Goal: Task Accomplishment & Management: Use online tool/utility

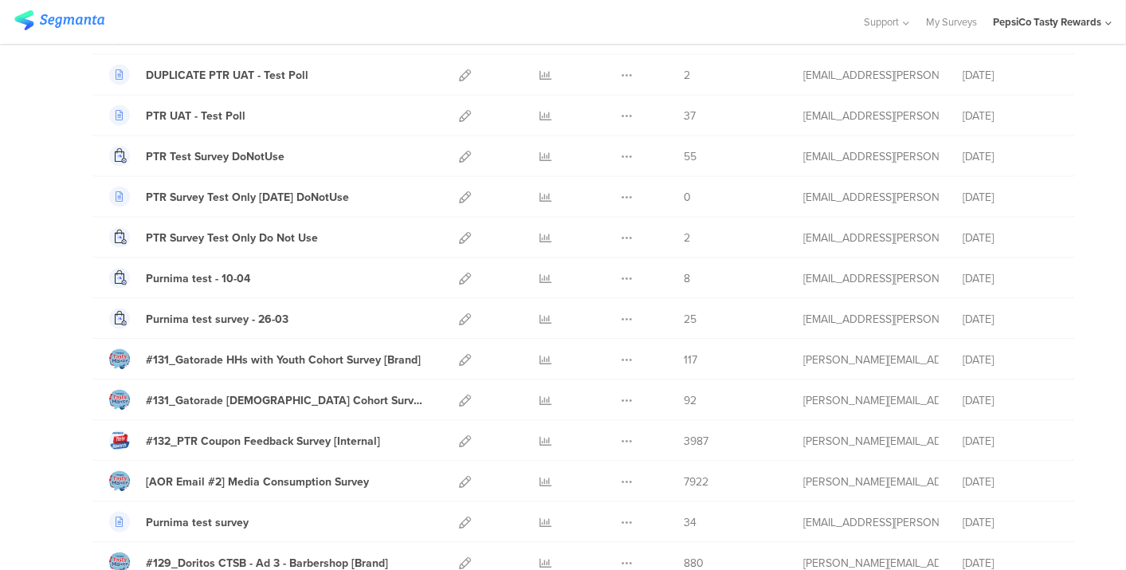
scroll to position [1395, 0]
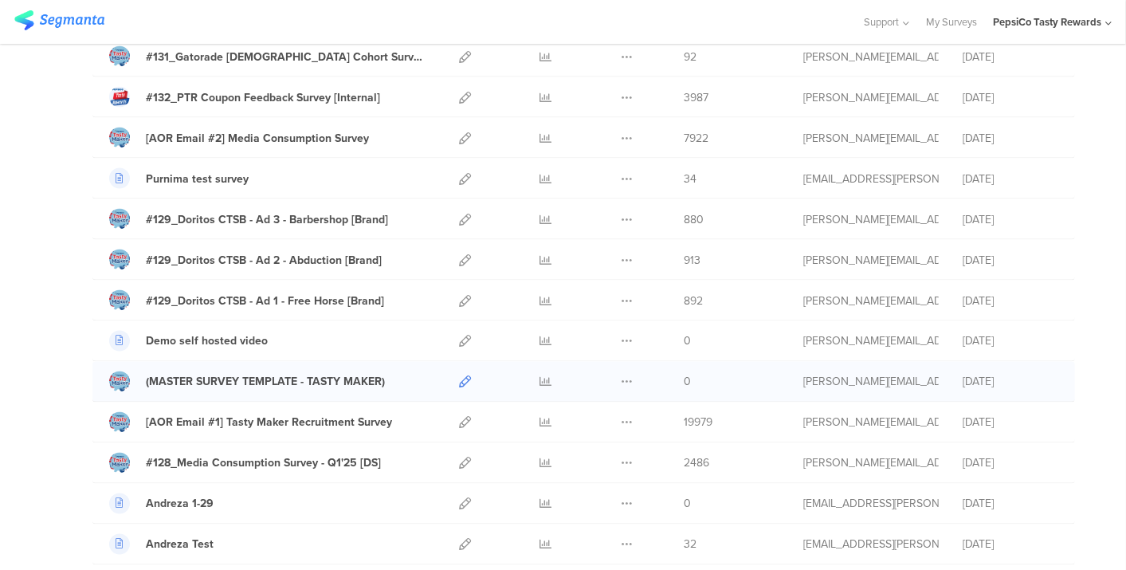
click at [459, 376] on icon at bounding box center [465, 382] width 12 height 12
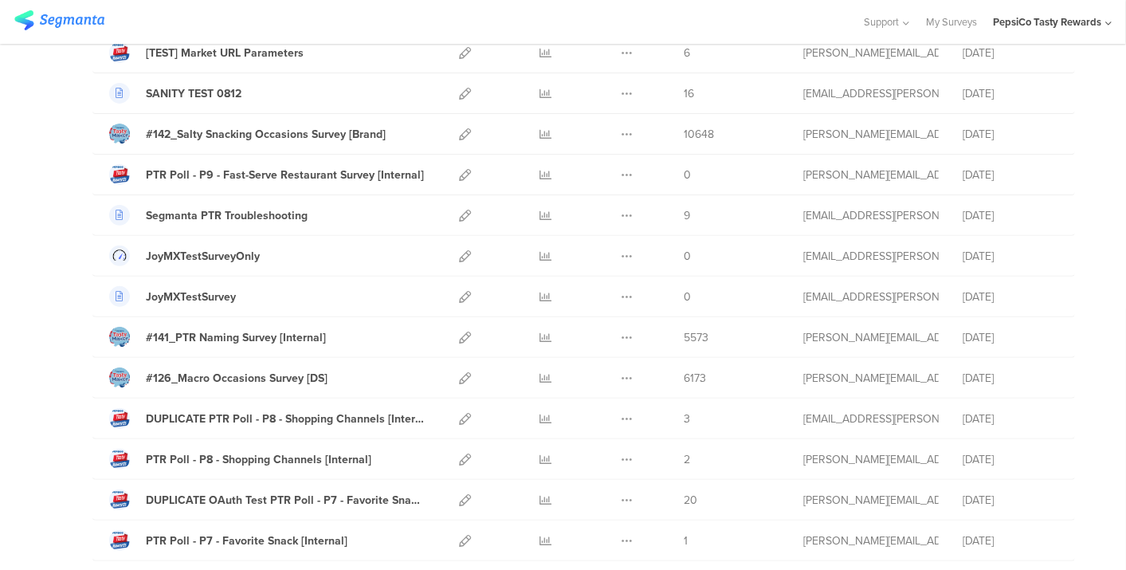
scroll to position [264, 0]
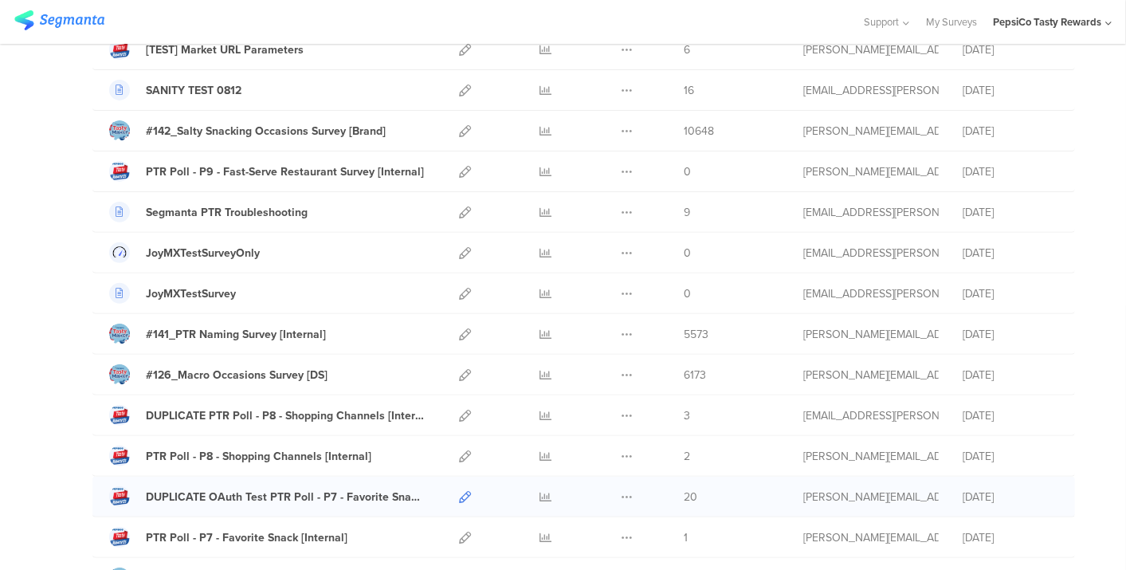
click at [459, 491] on icon at bounding box center [465, 497] width 12 height 12
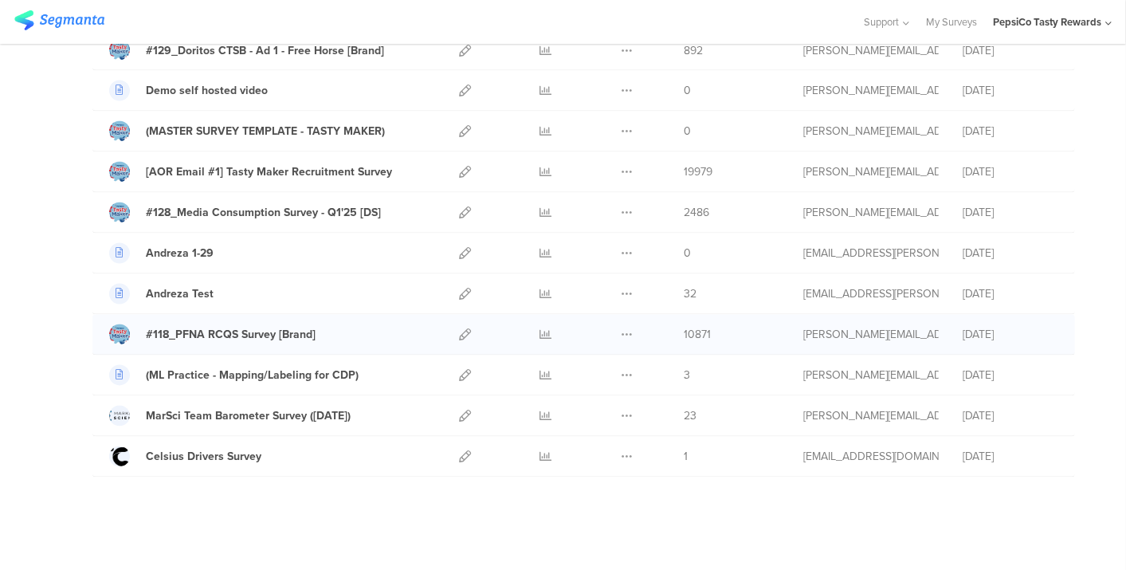
scroll to position [1602, 0]
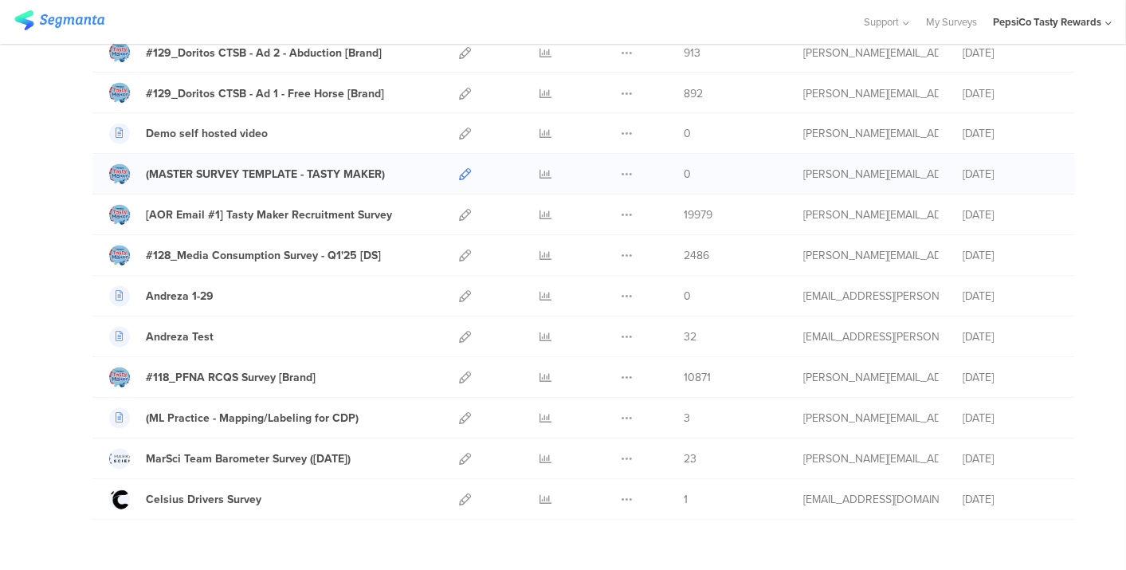
click at [459, 169] on icon at bounding box center [465, 175] width 12 height 12
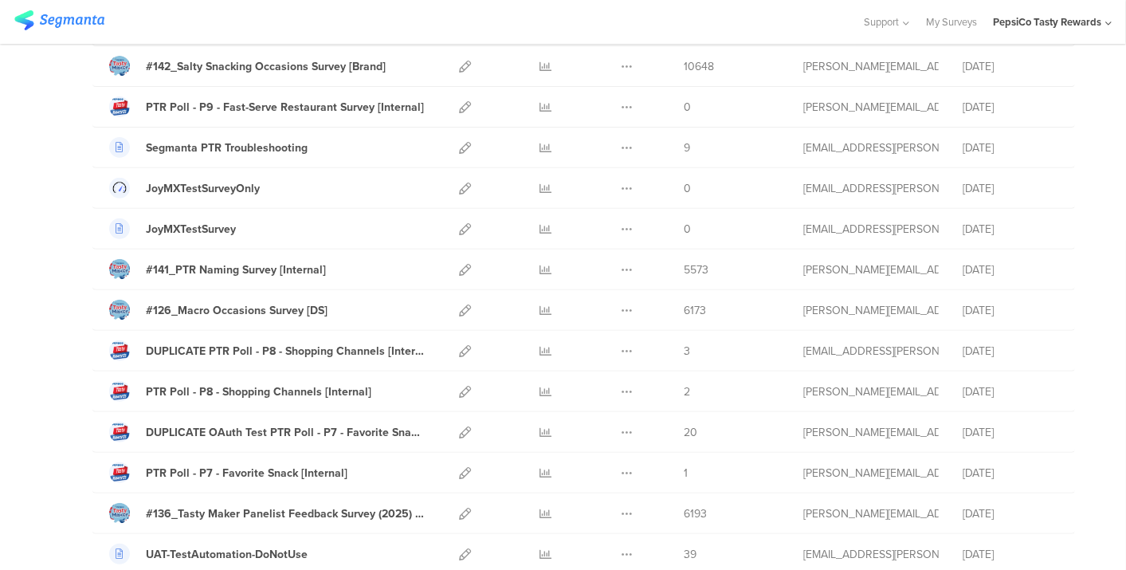
scroll to position [326, 0]
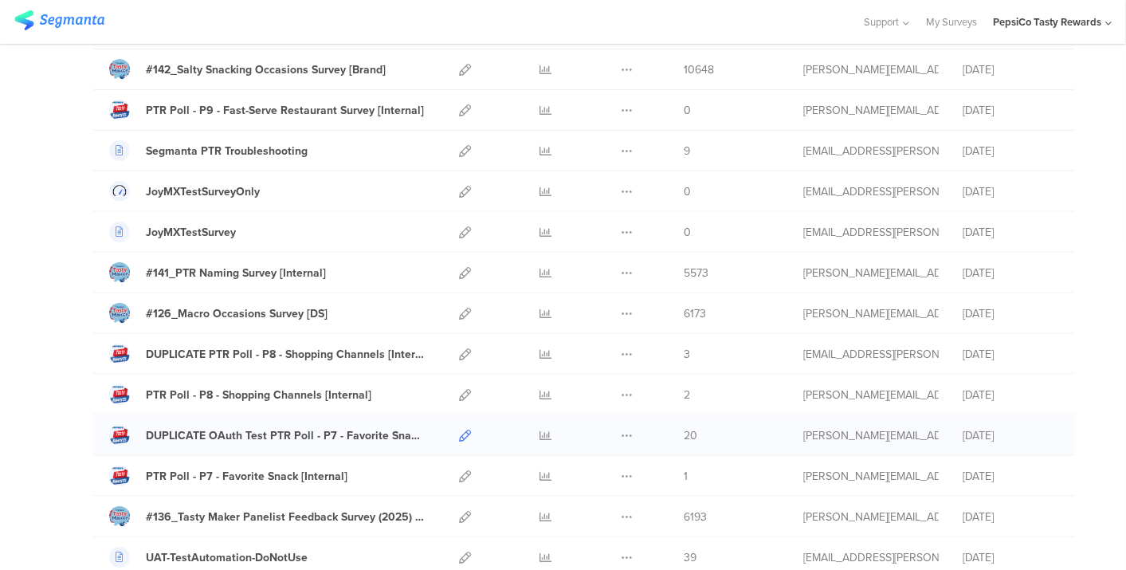
click at [459, 432] on icon at bounding box center [465, 435] width 12 height 12
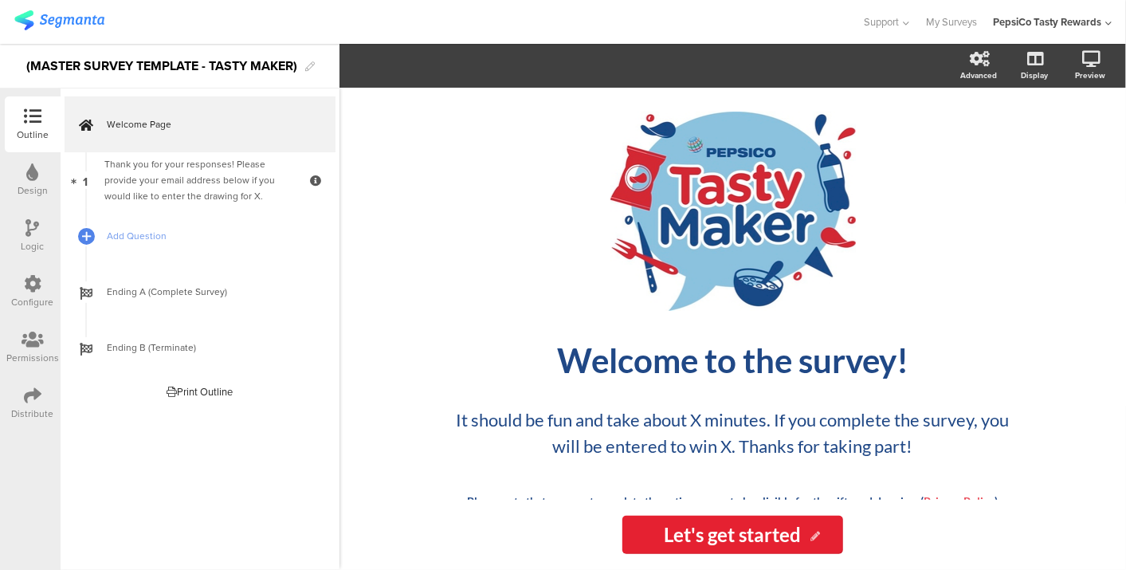
click at [45, 280] on div "Configure" at bounding box center [33, 292] width 56 height 56
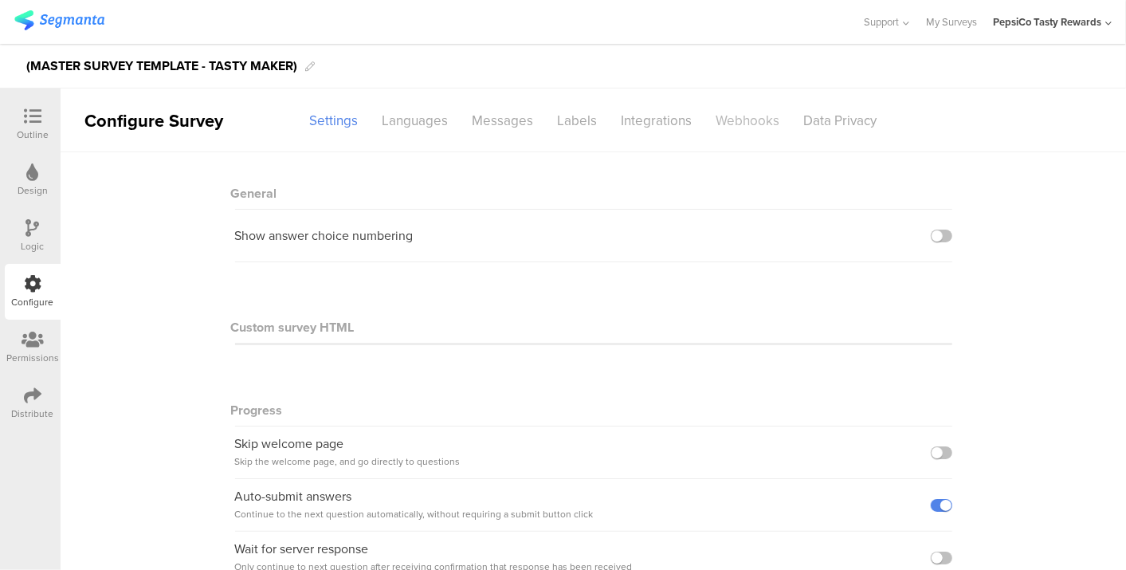
click at [731, 113] on div "Webhooks" at bounding box center [748, 121] width 88 height 28
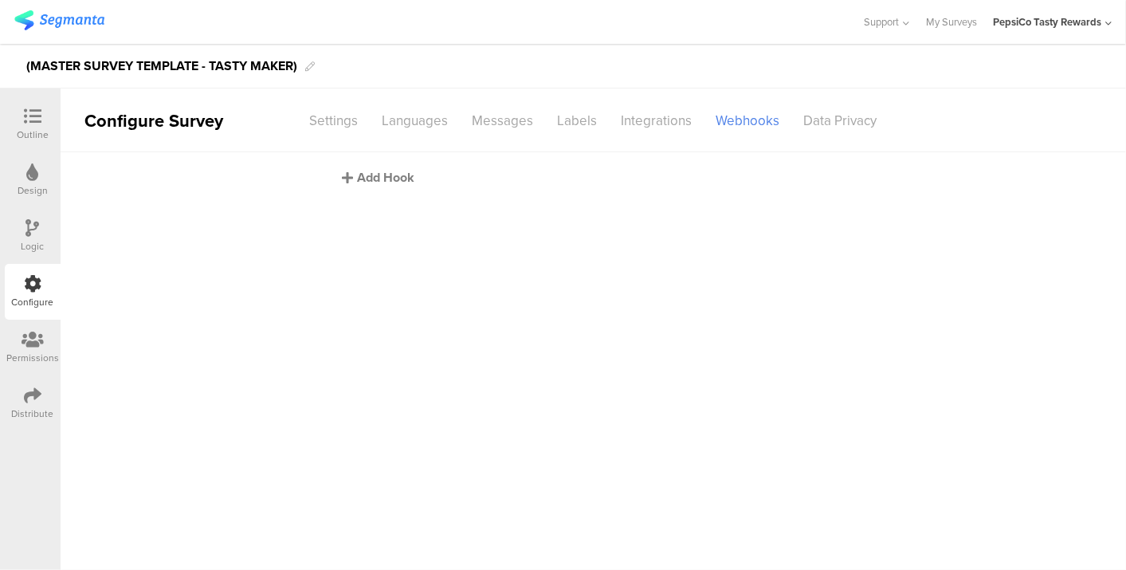
click at [378, 179] on div "Add Hook" at bounding box center [598, 177] width 510 height 18
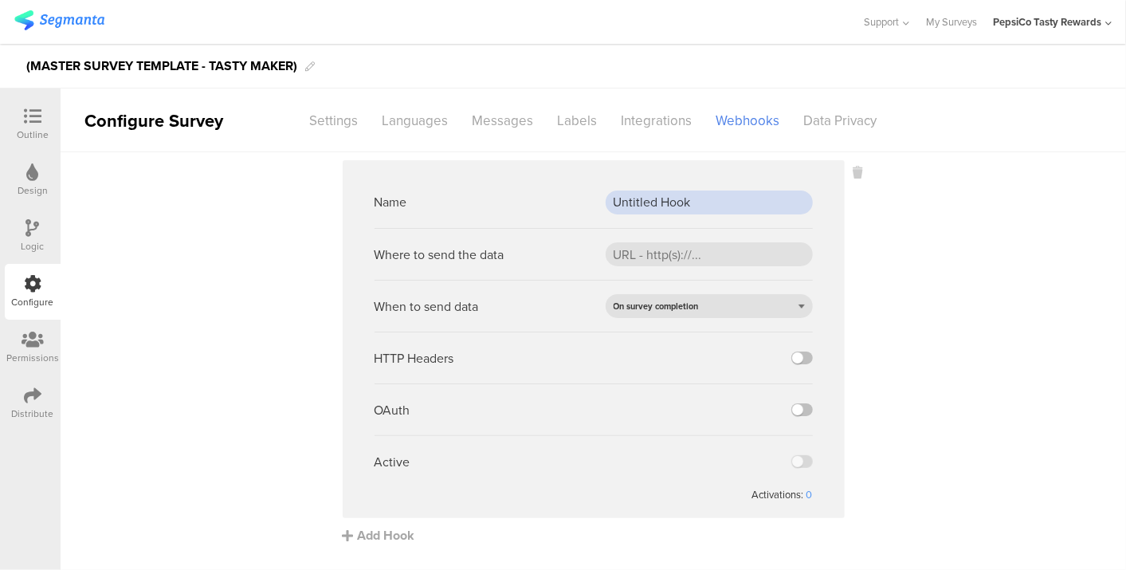
click at [755, 201] on input "Untitled Hook" at bounding box center [708, 202] width 207 height 24
type input "Prod Webhook"
paste input "https://apim-na.mypepsico.com/cgf/eip/cdp-eip/v1/segmanta-intake"
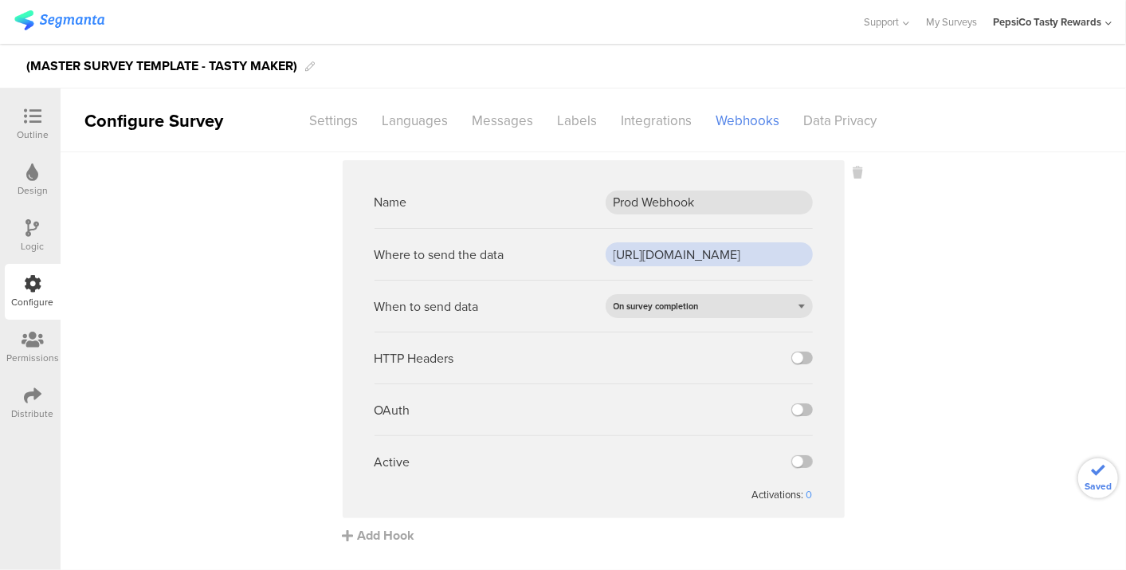
scroll to position [0, 180]
type input "https://apim-na.mypepsico.com/cgf/eip/cdp-eip/v1/segmanta-intake"
click at [644, 309] on span "On survey completion" at bounding box center [655, 306] width 85 height 13
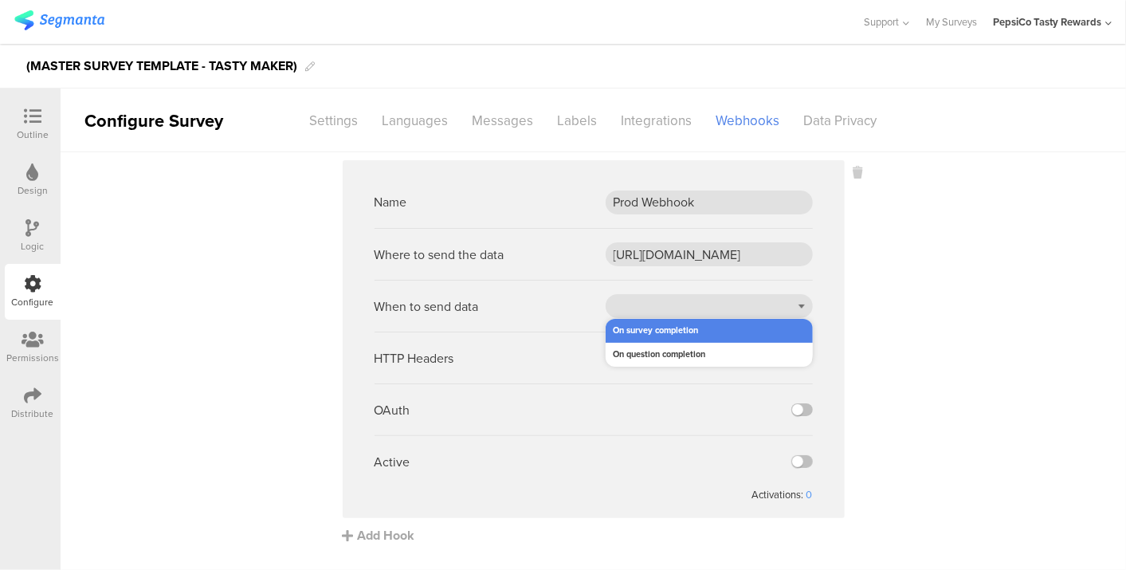
click at [644, 323] on div "On survey completion" at bounding box center [708, 331] width 207 height 24
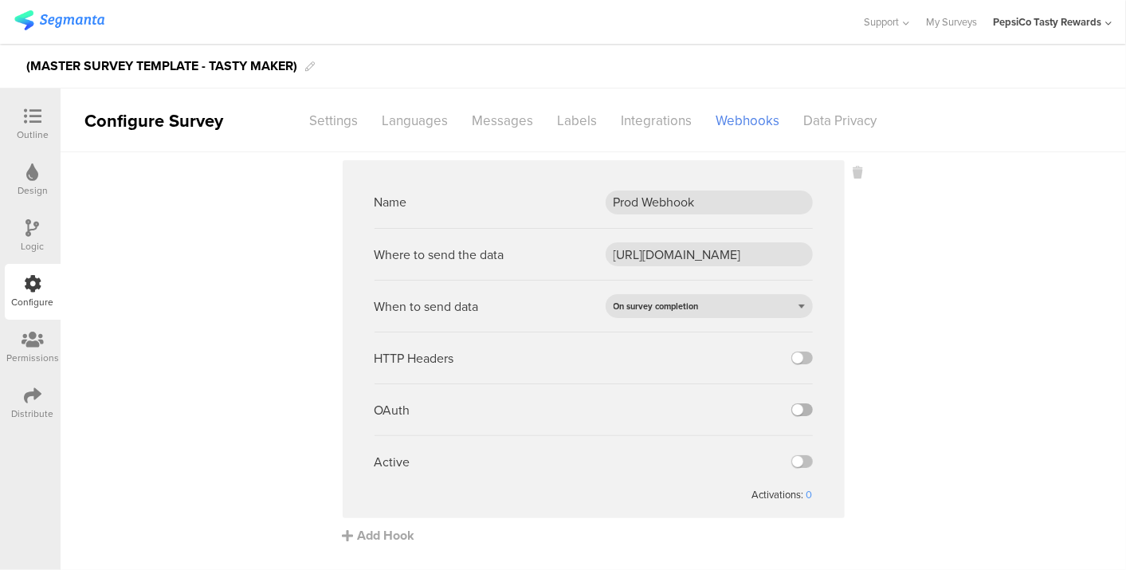
click at [800, 407] on label at bounding box center [802, 409] width 22 height 13
click at [0, 0] on input "checkbox" at bounding box center [0, 0] width 0 height 0
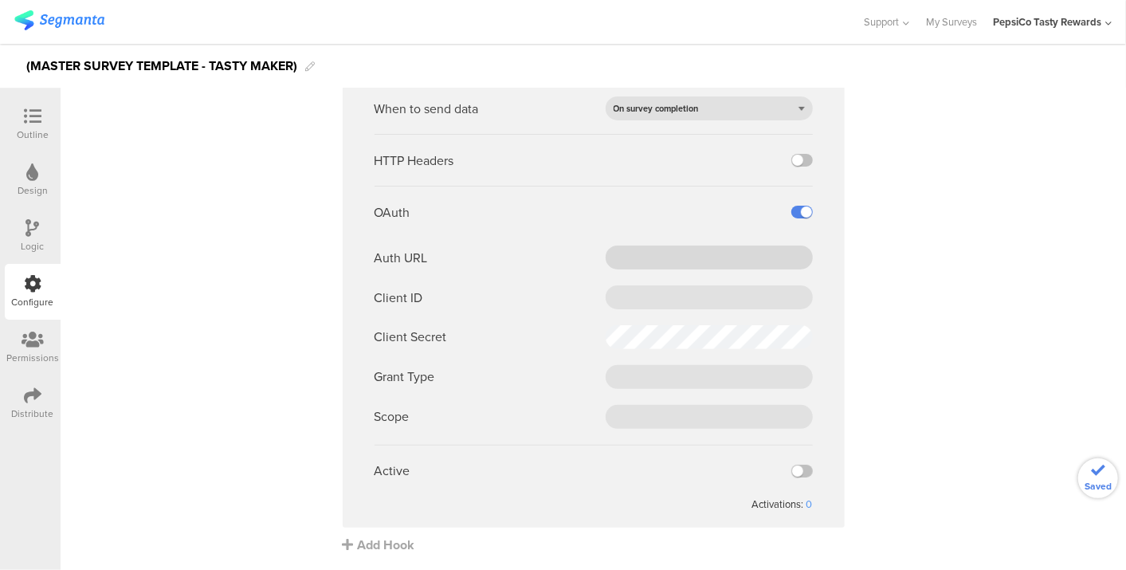
scroll to position [195, 0]
click at [655, 264] on input "text" at bounding box center [708, 260] width 207 height 24
paste input "https://pepsico.okta.com/oauth2/default/v1/token"
type input "https://pepsico.okta.com/oauth2/default/v1/token"
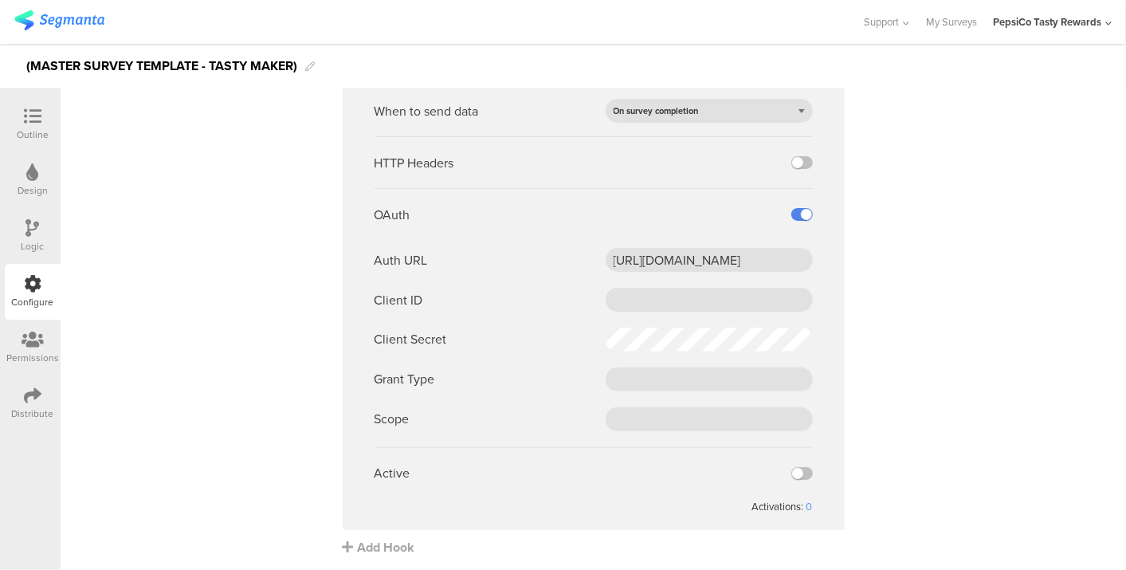
scroll to position [0, 0]
click at [701, 304] on input "text" at bounding box center [708, 300] width 207 height 24
paste input "0oa157f43unekJ8gx2p8"
type input "0oa157f43unekJ8gx2p8"
click at [605, 380] on input "text" at bounding box center [708, 379] width 207 height 24
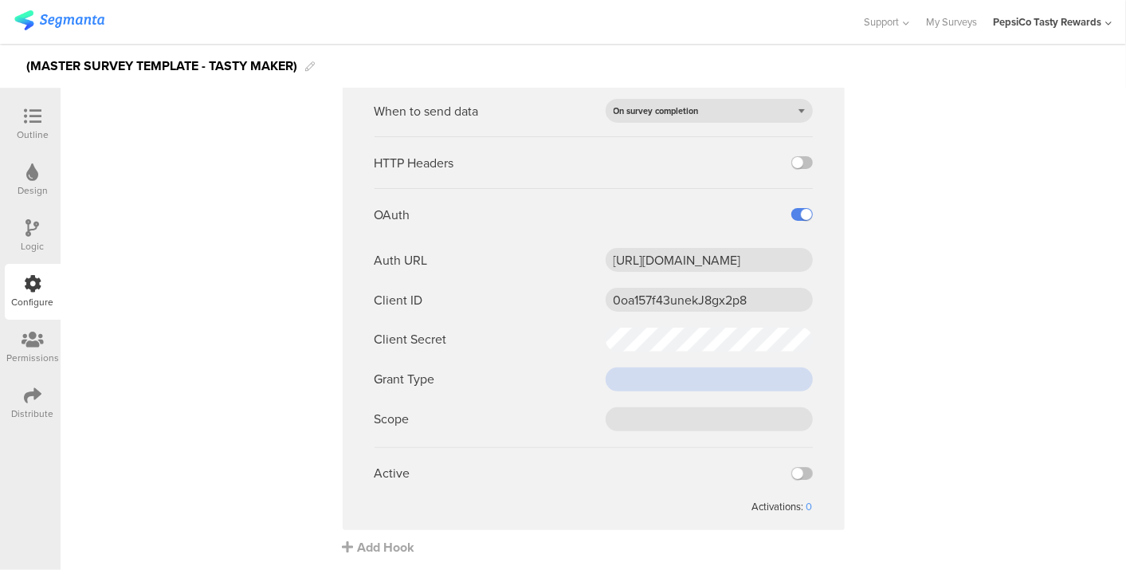
paste input "client_credentials"
type input "client_credentials"
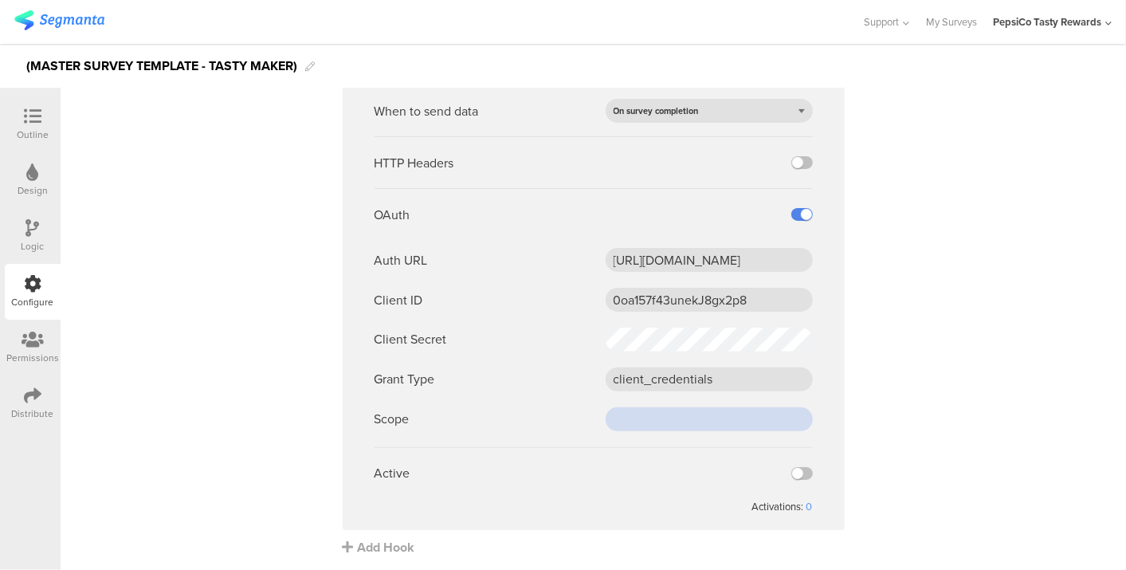
click at [655, 425] on input "text" at bounding box center [708, 419] width 207 height 24
paste input "cdp-segmanta"
type input "cdp-segmanta"
click at [793, 471] on label at bounding box center [802, 473] width 22 height 13
click at [0, 0] on input "checkbox" at bounding box center [0, 0] width 0 height 0
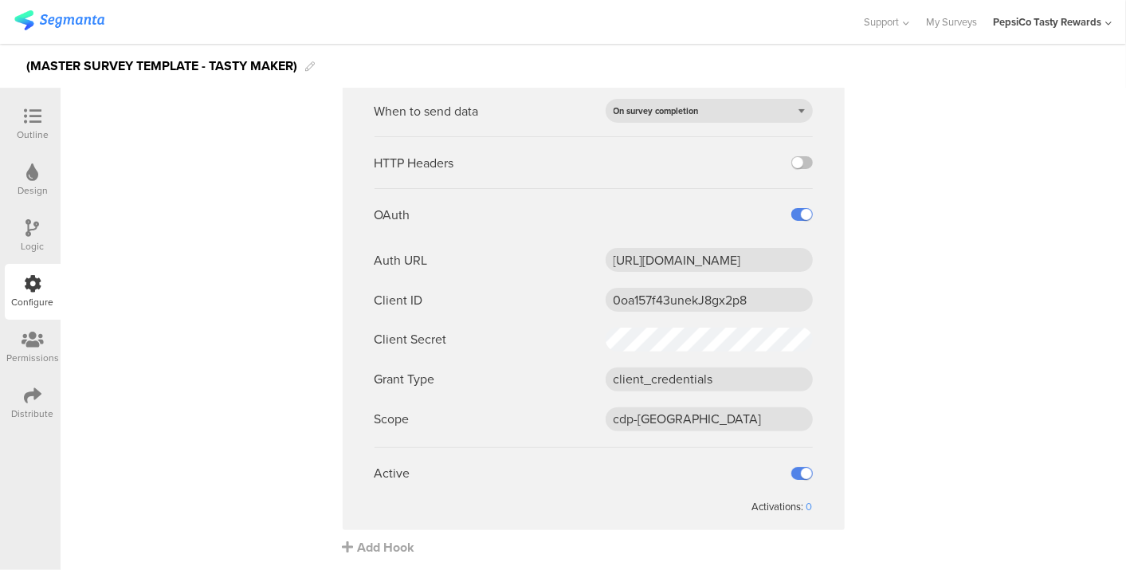
scroll to position [198, 0]
click at [202, 439] on sg-webhook-settings "Name Prod Webhook Where to send the data https://apim-na.mypepsico.com/cgf/eip/…" at bounding box center [593, 258] width 1065 height 591
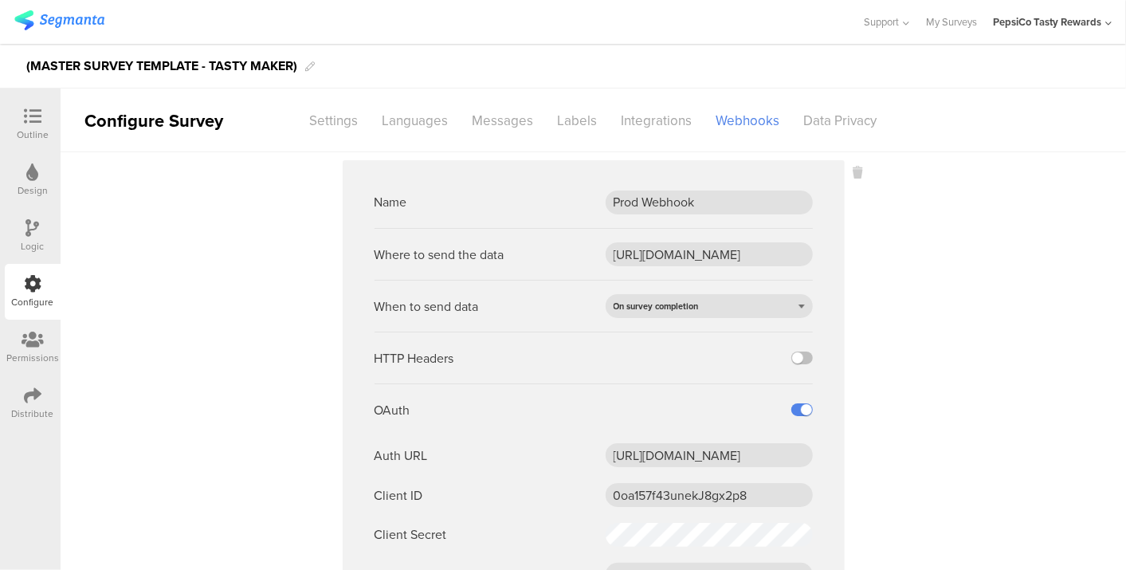
click at [22, 129] on div "Outline" at bounding box center [33, 134] width 32 height 14
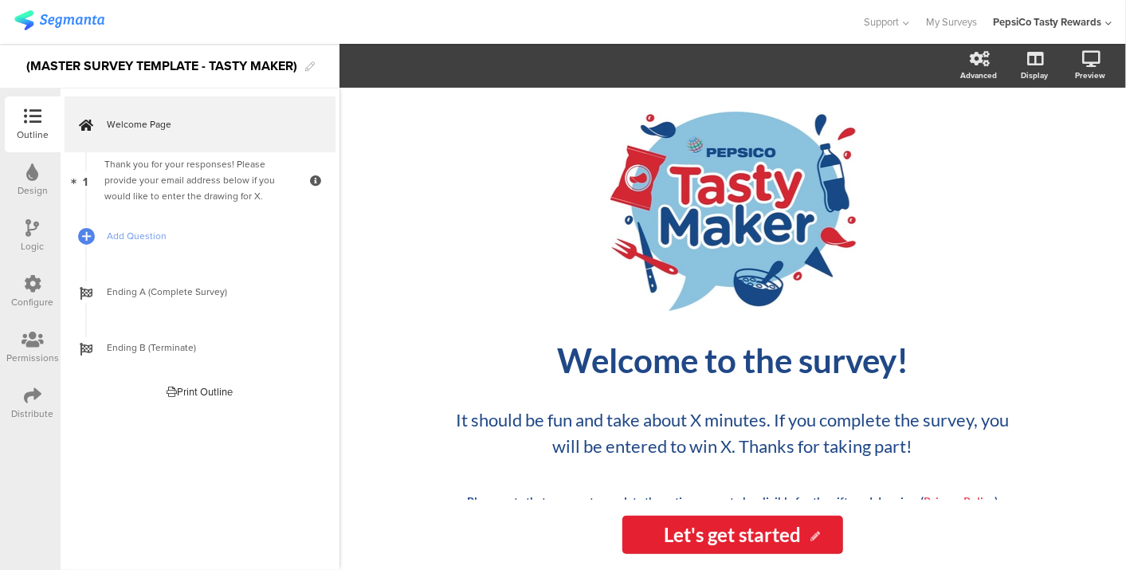
click at [44, 27] on img at bounding box center [59, 20] width 90 height 20
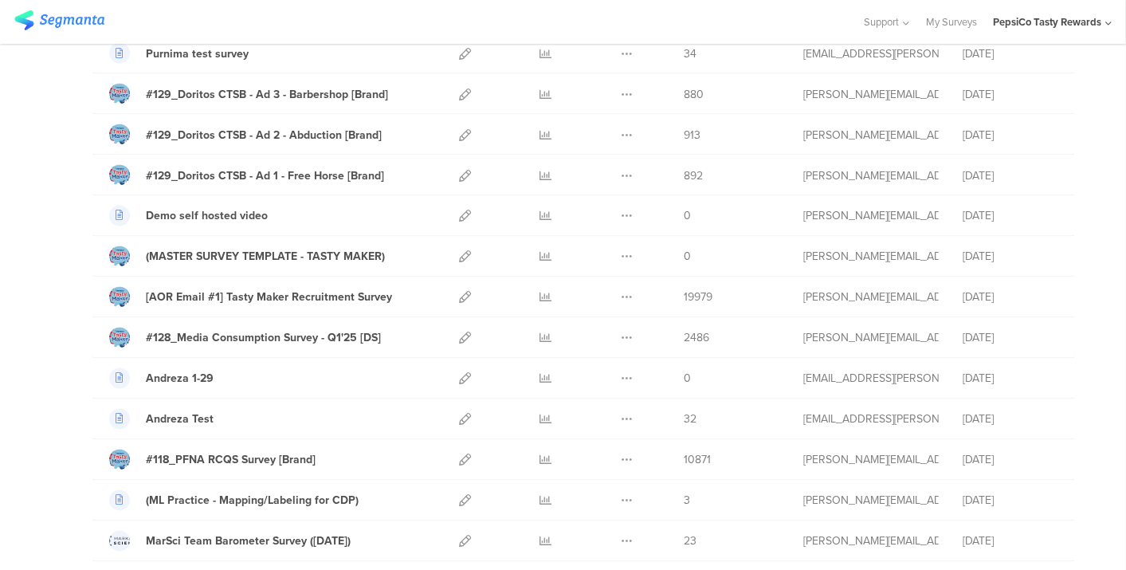
scroll to position [1600, 0]
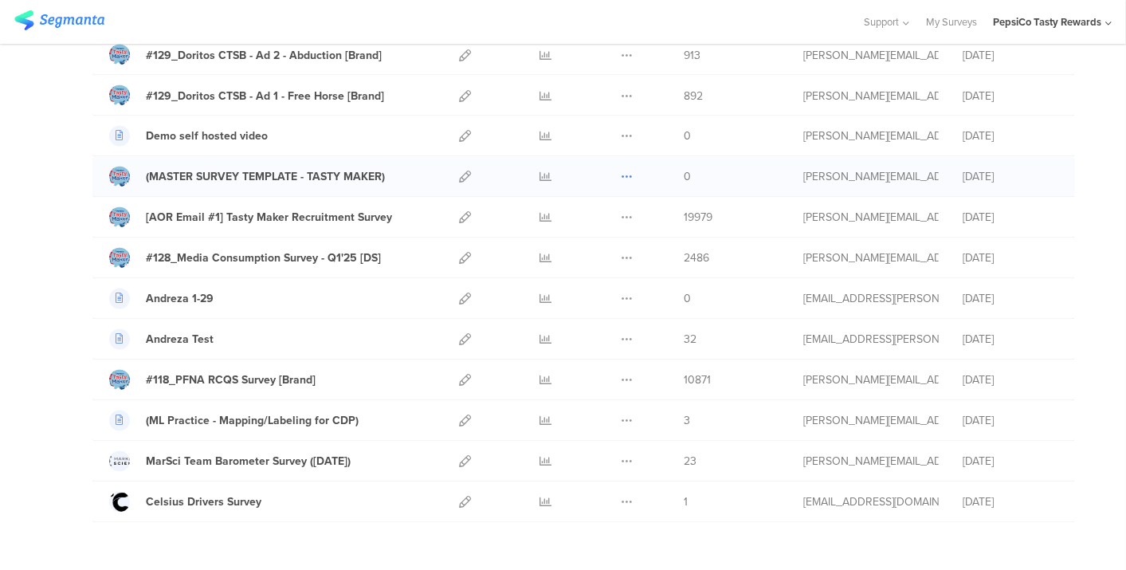
click at [621, 171] on icon at bounding box center [627, 177] width 12 height 12
click at [612, 203] on button "Duplicate" at bounding box center [595, 217] width 88 height 29
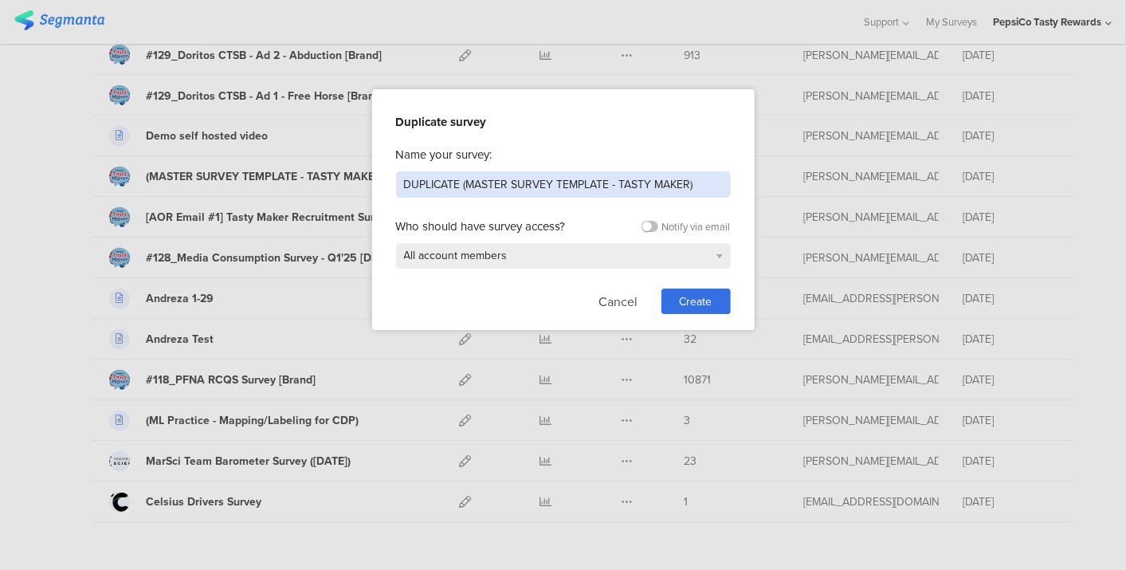
click at [575, 191] on input "DUPLICATE (MASTER SURVEY TEMPLATE - TASTY MAKER)" at bounding box center [563, 184] width 335 height 26
click at [405, 189] on input "Micro Occasions Survey [Brand]" at bounding box center [563, 184] width 335 height 26
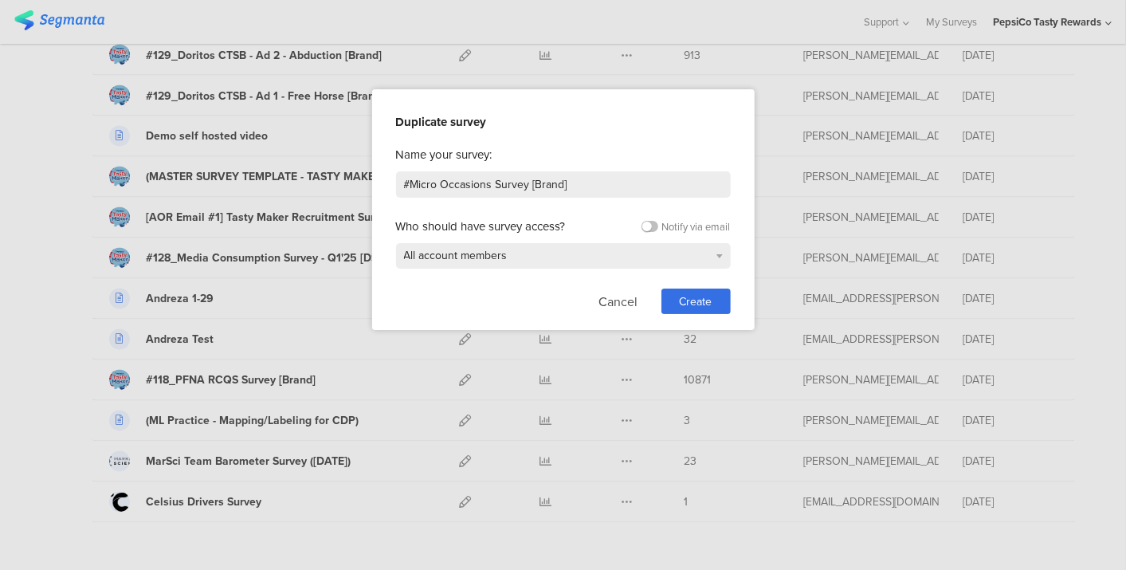
click at [1065, 340] on div at bounding box center [563, 285] width 1126 height 570
click at [409, 183] on input "#Micro Occasions Survey [Brand]" at bounding box center [563, 184] width 335 height 26
type input "#138_Micro Occasions Survey [Brand]"
click at [713, 309] on div "Create" at bounding box center [695, 300] width 69 height 25
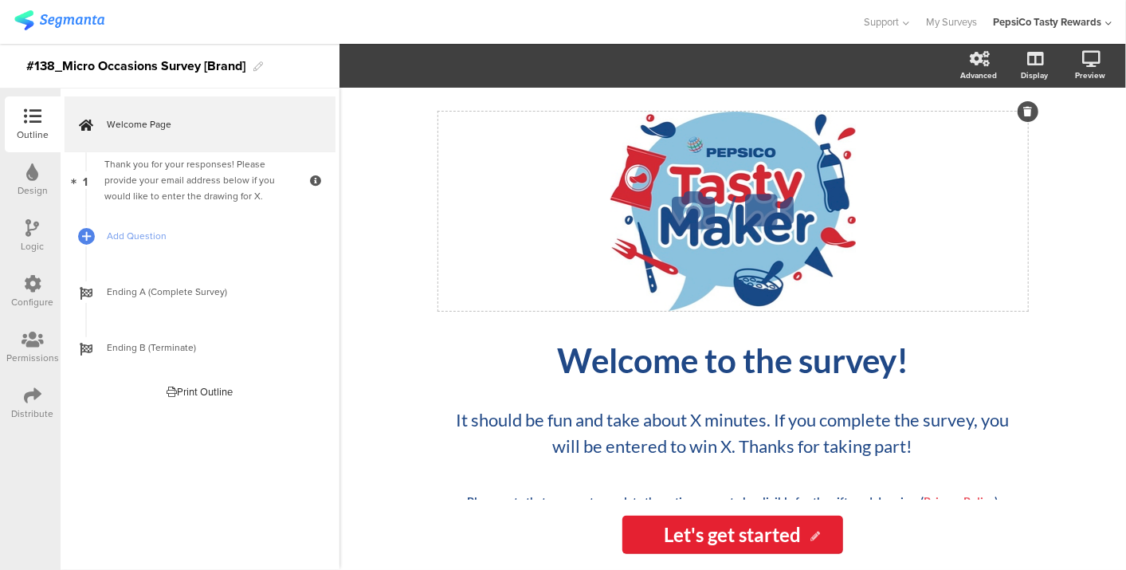
scroll to position [51, 0]
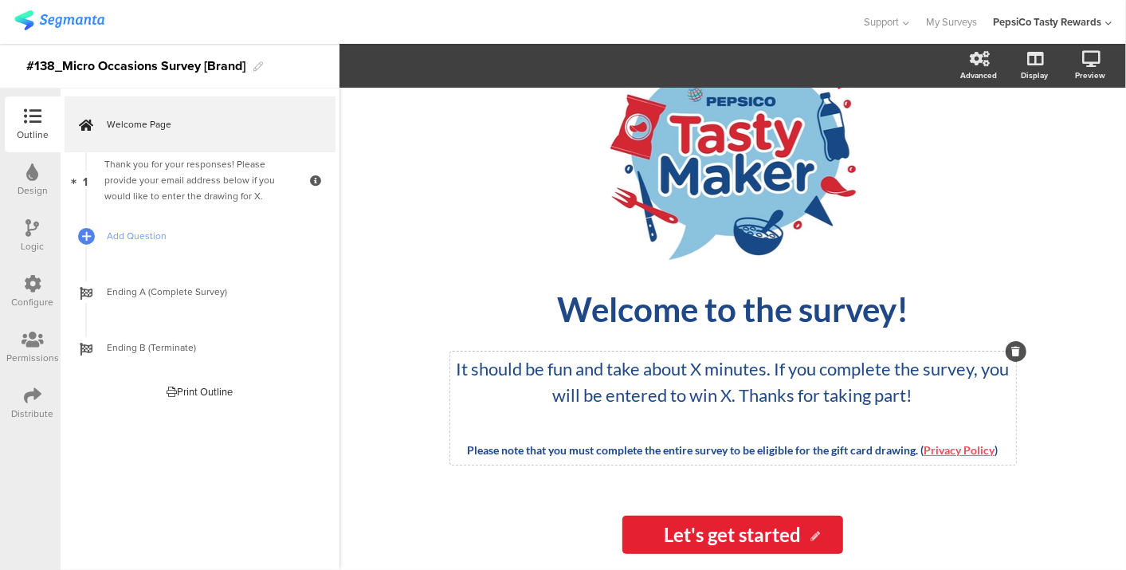
click at [711, 366] on div "/ Welcome to the survey! Welcome to the survey! It should be fun and take about…" at bounding box center [733, 269] width 590 height 416
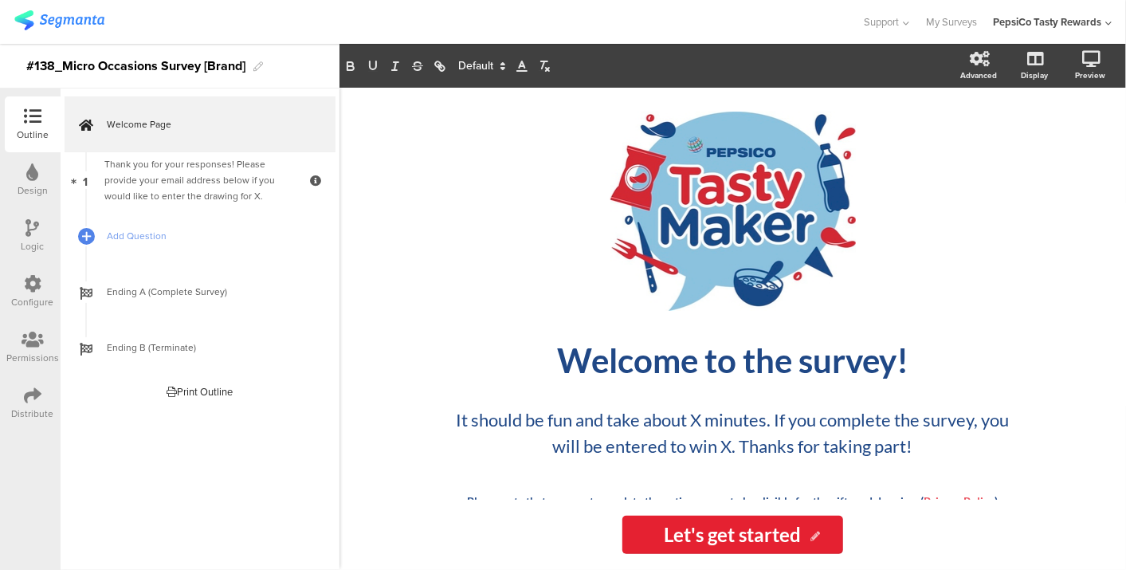
click at [26, 272] on div "Configure" at bounding box center [33, 292] width 56 height 56
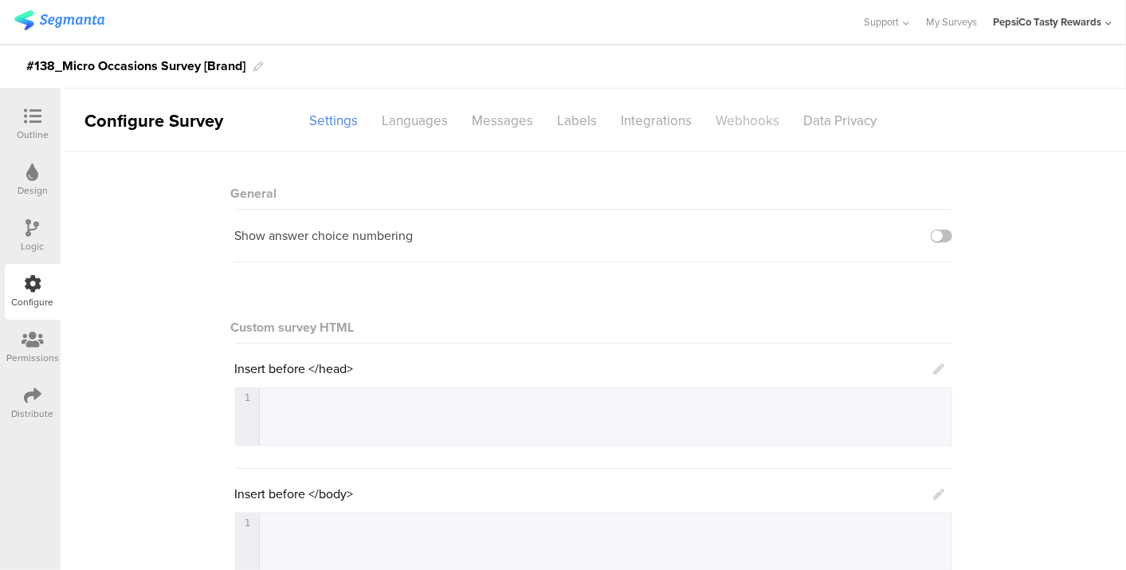
click at [715, 125] on div "Webhooks" at bounding box center [748, 121] width 88 height 28
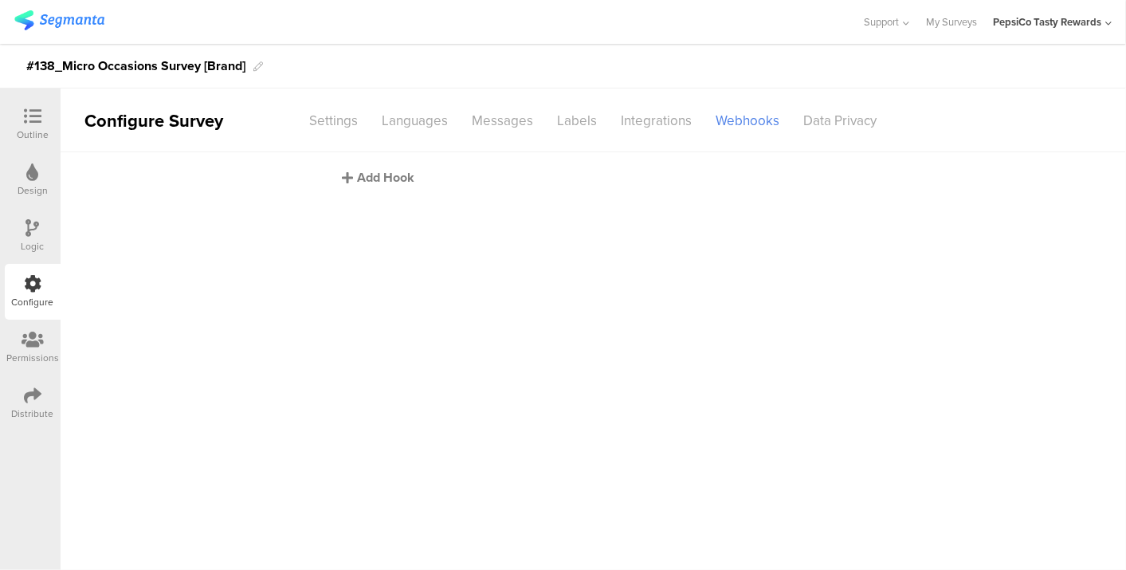
click at [380, 169] on div "Add Hook" at bounding box center [598, 177] width 510 height 18
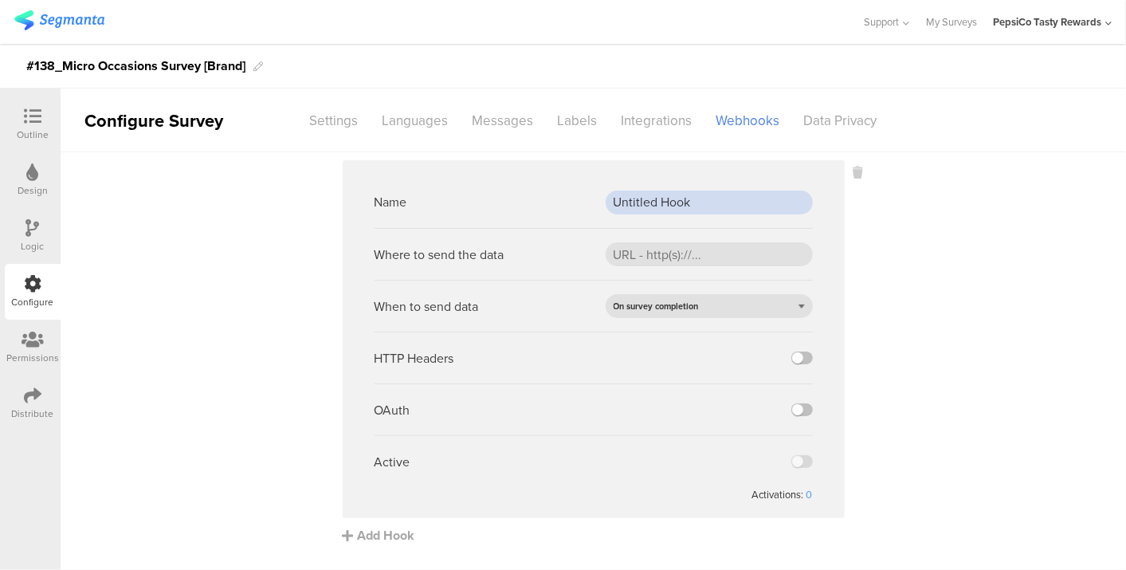
click at [712, 204] on input "Untitled Hook" at bounding box center [708, 202] width 207 height 24
type input "Prod Webhook"
paste input "https://apim-na.mypepsico.com/cgf/eip/cdp-eip/v1/segmanta-intake"
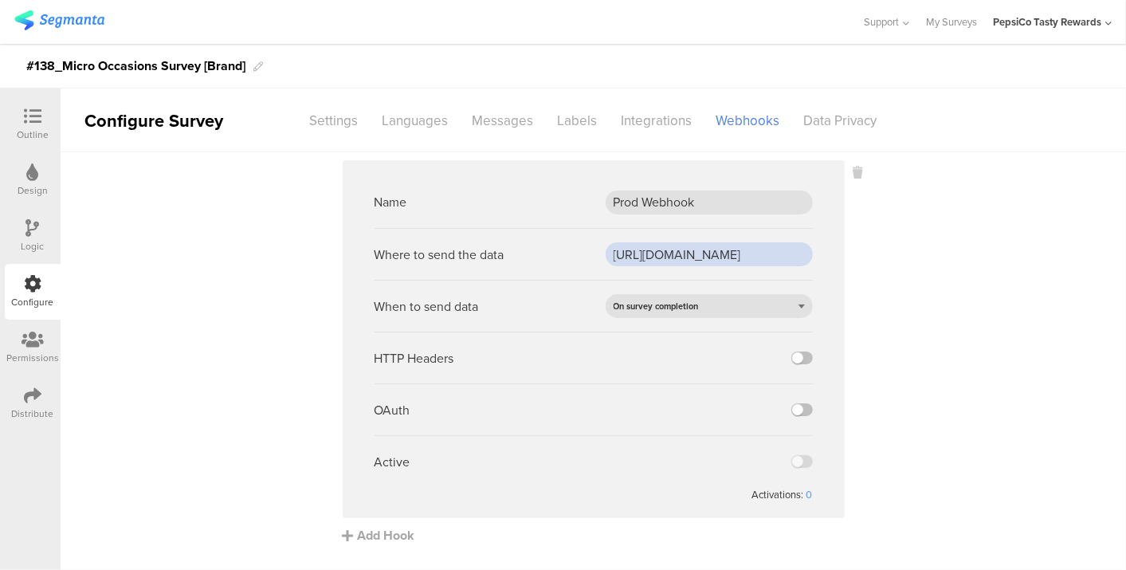
scroll to position [0, 180]
type input "https://apim-na.mypepsico.com/cgf/eip/cdp-eip/v1/segmanta-intake"
click at [805, 407] on label at bounding box center [802, 409] width 22 height 13
click at [0, 0] on input "checkbox" at bounding box center [0, 0] width 0 height 0
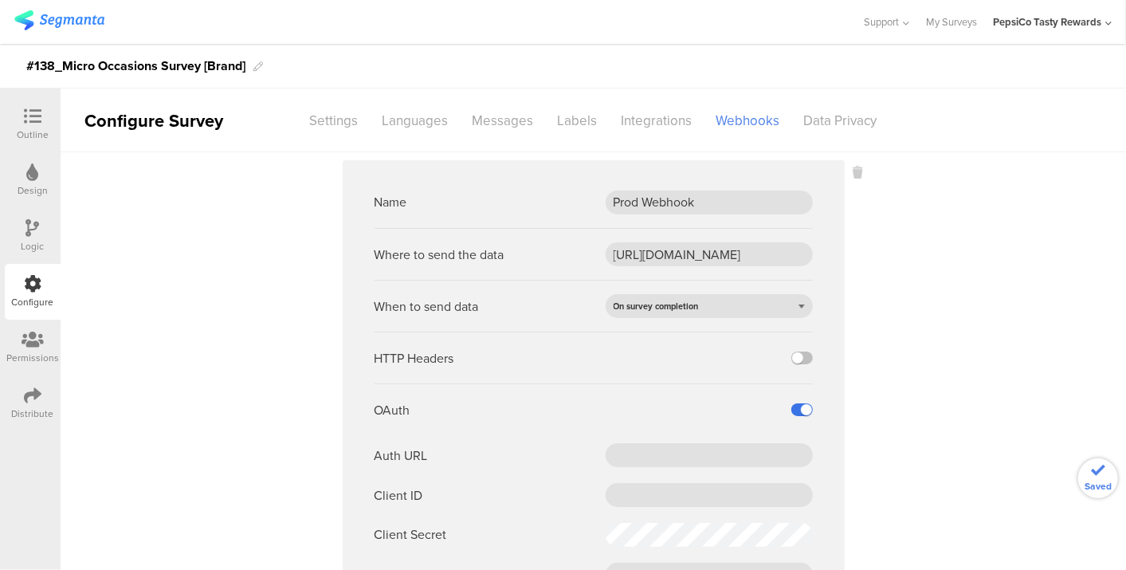
scroll to position [198, 0]
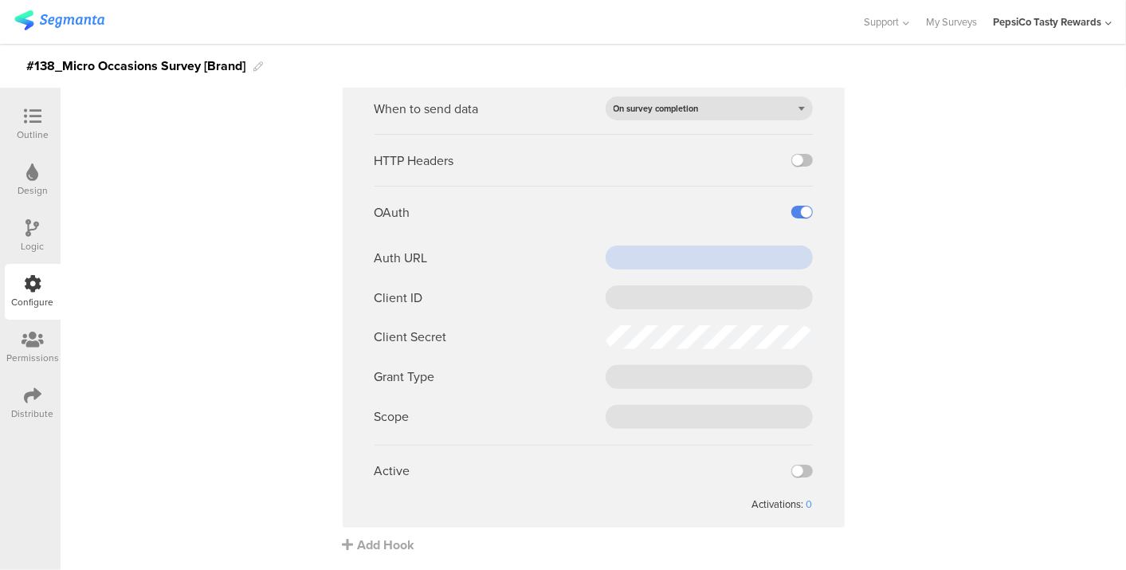
click at [625, 257] on input "text" at bounding box center [708, 257] width 207 height 24
paste input "https://pepsico.okta.com/oauth2/default/v1/token"
type input "https://pepsico.okta.com/oauth2/default/v1/token"
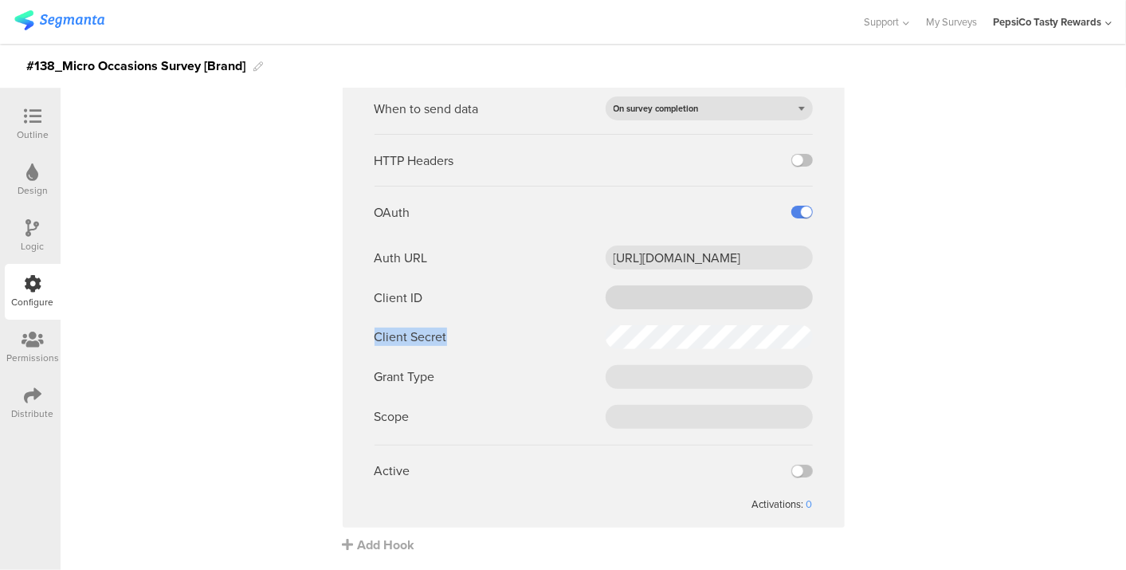
drag, startPoint x: 666, startPoint y: 310, endPoint x: 662, endPoint y: 296, distance: 14.1
click at [662, 296] on div "Auth URL https://pepsico.okta.com/oauth2/default/v1/token Client ID Client Secr…" at bounding box center [593, 336] width 438 height 183
click at [662, 296] on input "text" at bounding box center [708, 297] width 207 height 24
paste input "0oa157f43unekJ8gx2p8"
type input "0oa157f43unekJ8gx2p8"
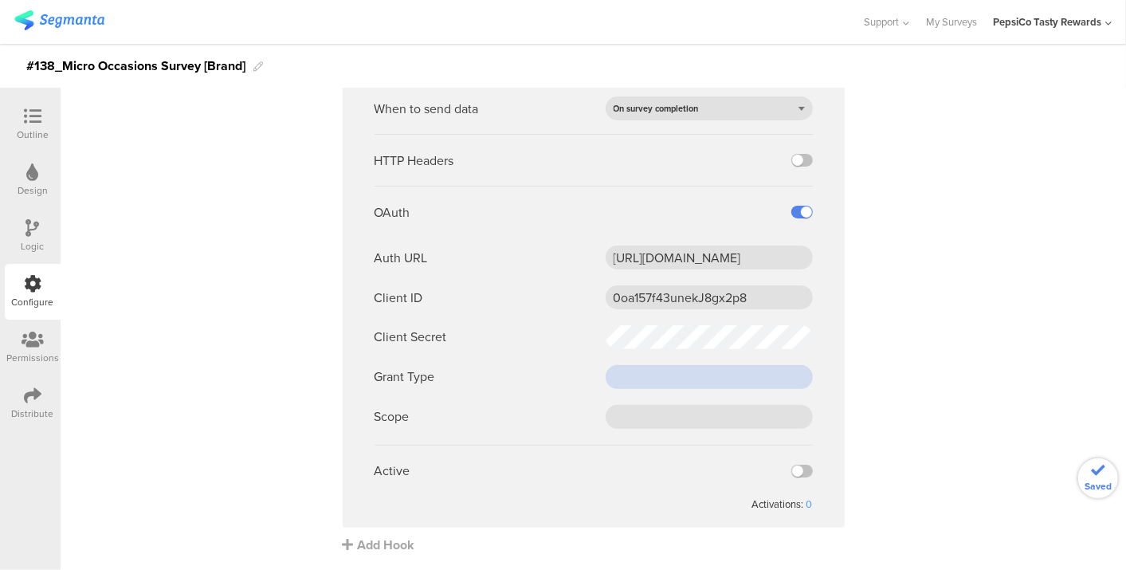
click at [622, 373] on input "text" at bounding box center [708, 377] width 207 height 24
paste input "client_credentials"
type input "client_credentials"
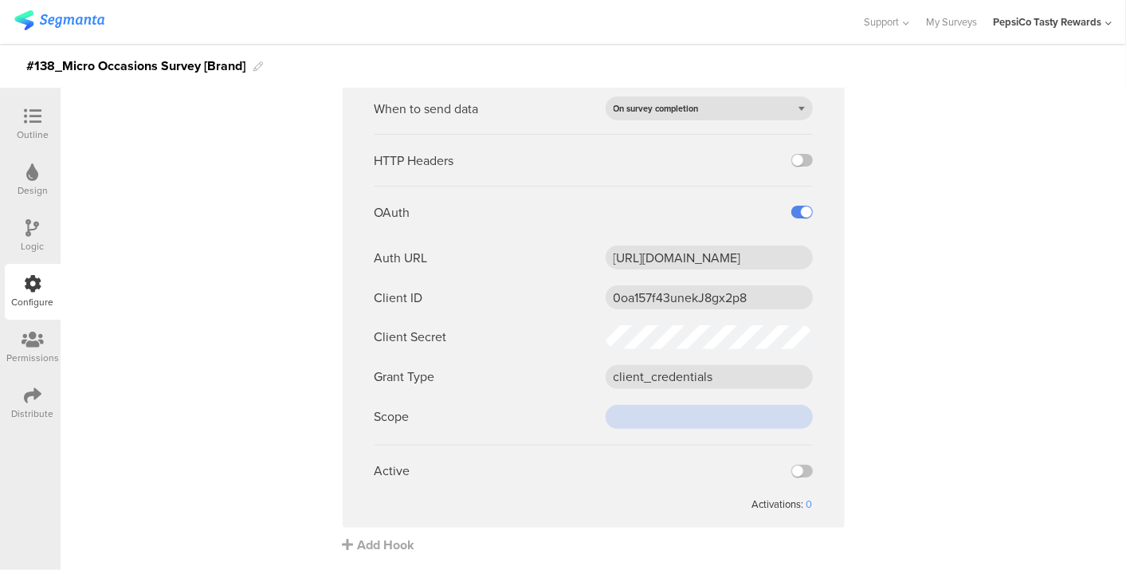
click at [712, 415] on input "text" at bounding box center [708, 417] width 207 height 24
paste input "cdp-segmanta"
type input "cdp-segmanta"
click at [791, 472] on label at bounding box center [802, 470] width 22 height 13
click at [0, 0] on input "checkbox" at bounding box center [0, 0] width 0 height 0
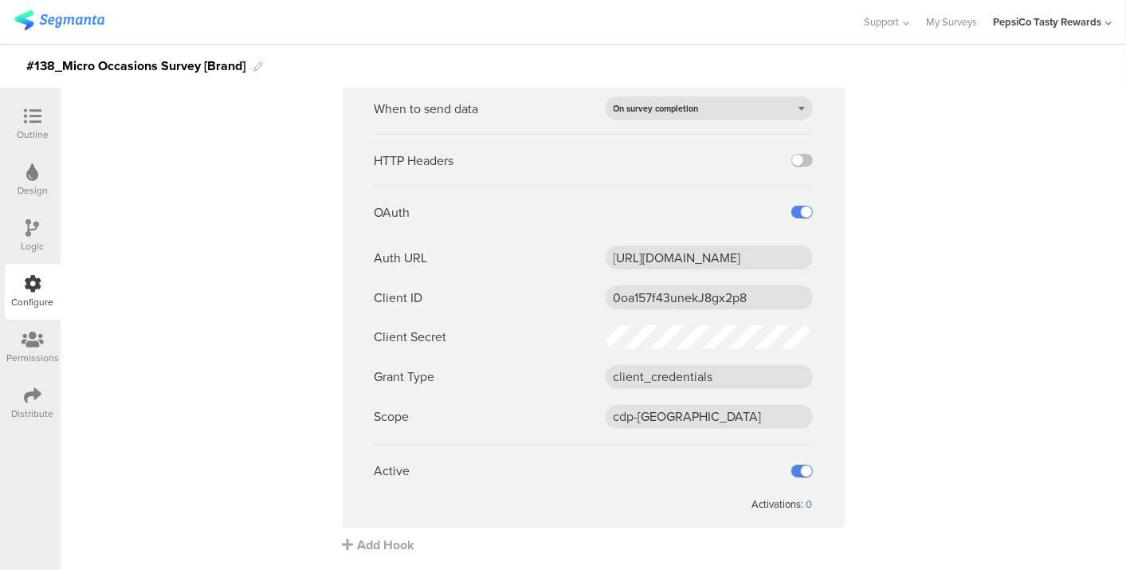
click at [806, 503] on div "0" at bounding box center [809, 503] width 6 height 15
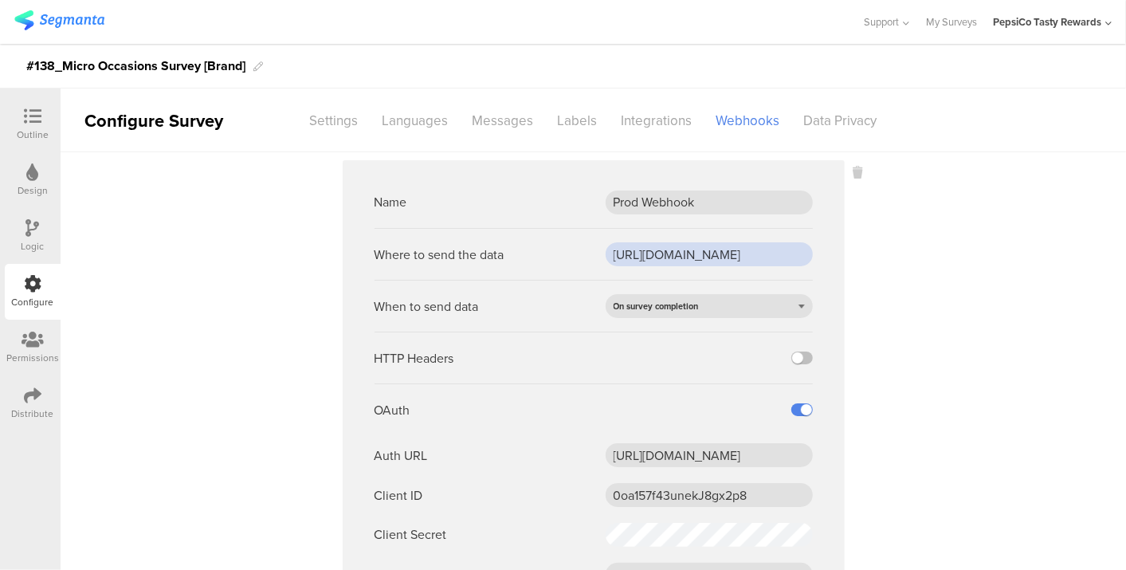
click at [668, 255] on input "https://apim-na.mypepsico.com/cgf/eip/cdp-eip/v1/segmanta-intake" at bounding box center [708, 254] width 207 height 24
click at [628, 129] on div "Integrations" at bounding box center [656, 121] width 95 height 28
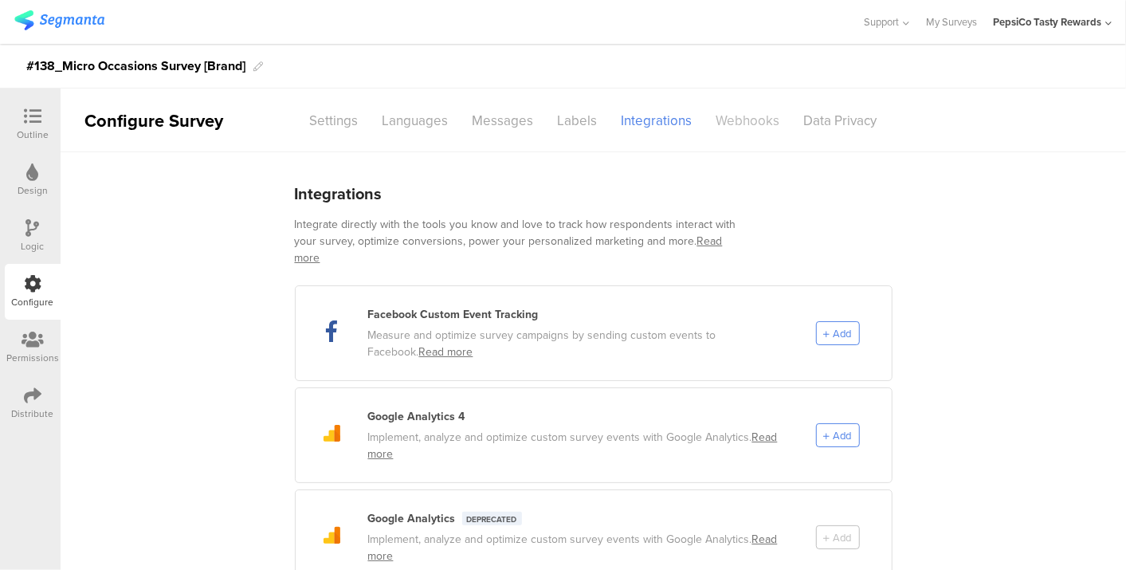
click at [737, 126] on div "Webhooks" at bounding box center [748, 121] width 88 height 28
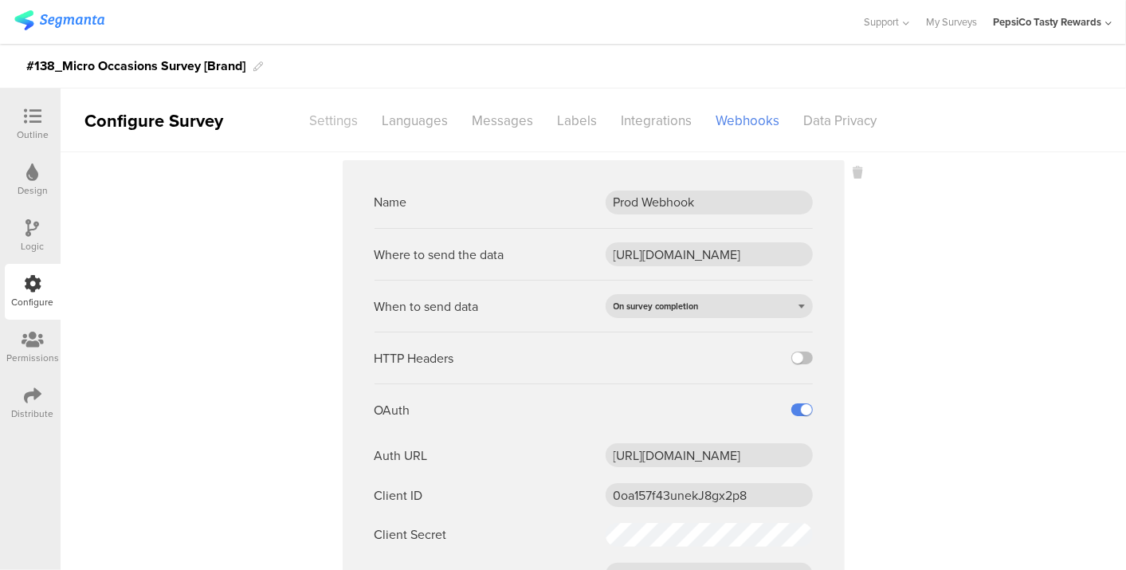
click at [335, 124] on div "Settings" at bounding box center [334, 121] width 72 height 28
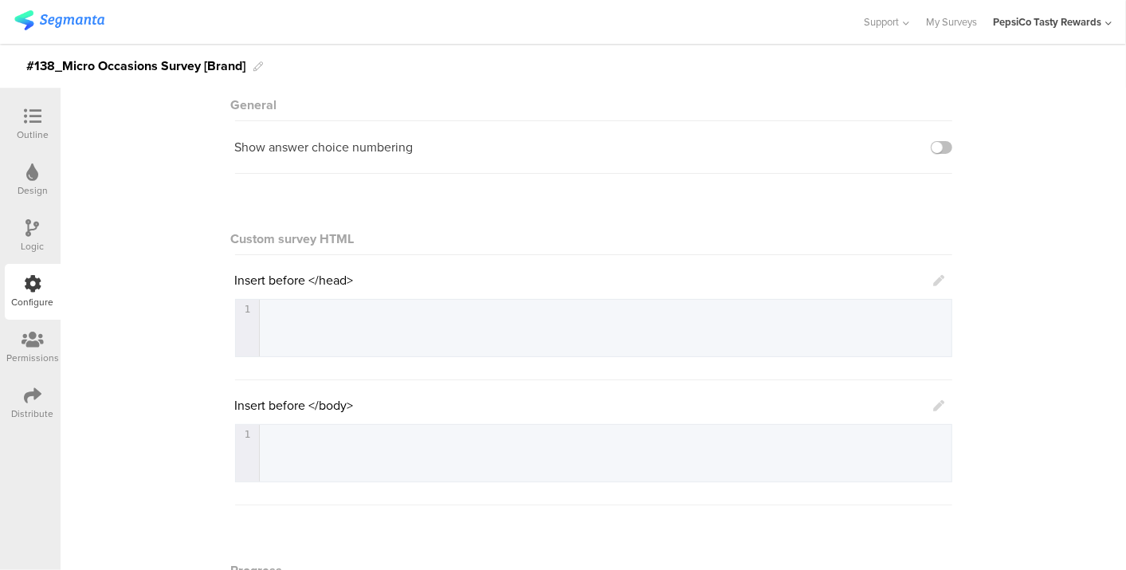
scroll to position [81, 0]
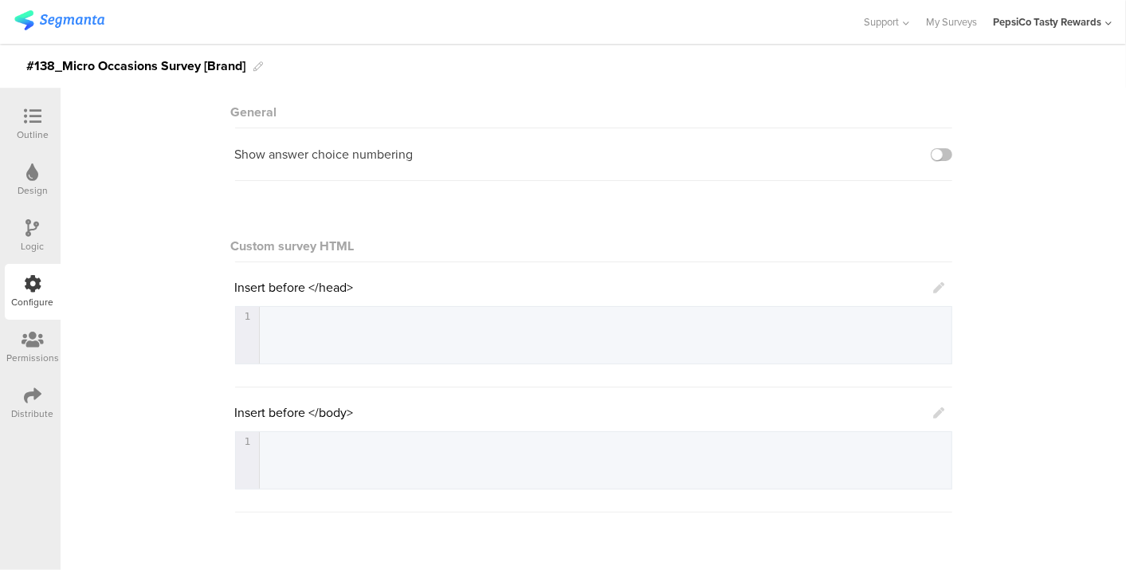
click at [43, 352] on div "Permissions" at bounding box center [32, 358] width 53 height 14
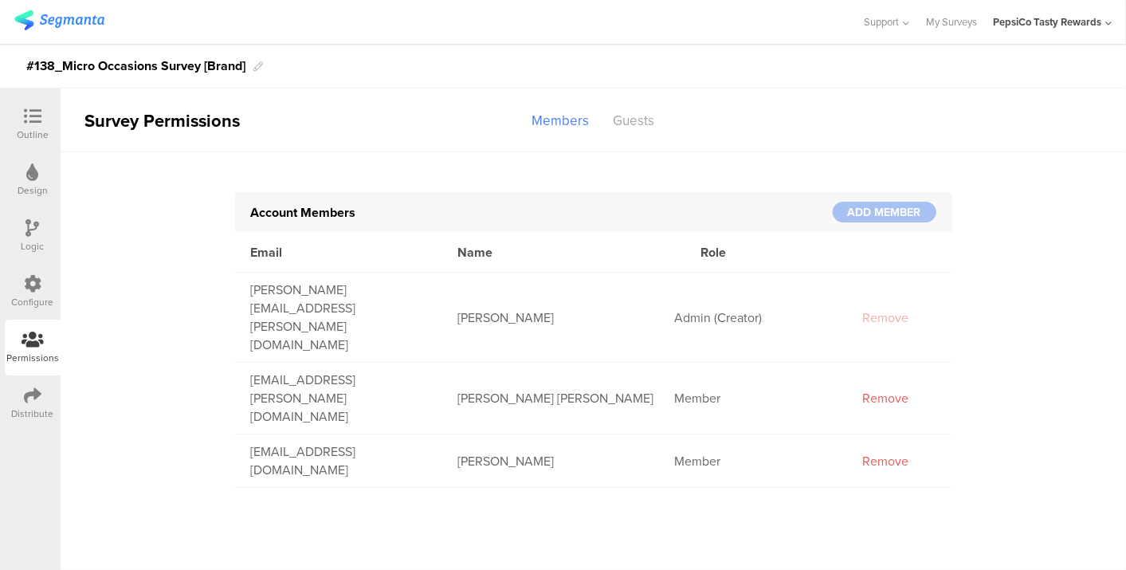
click at [24, 405] on div at bounding box center [33, 396] width 18 height 20
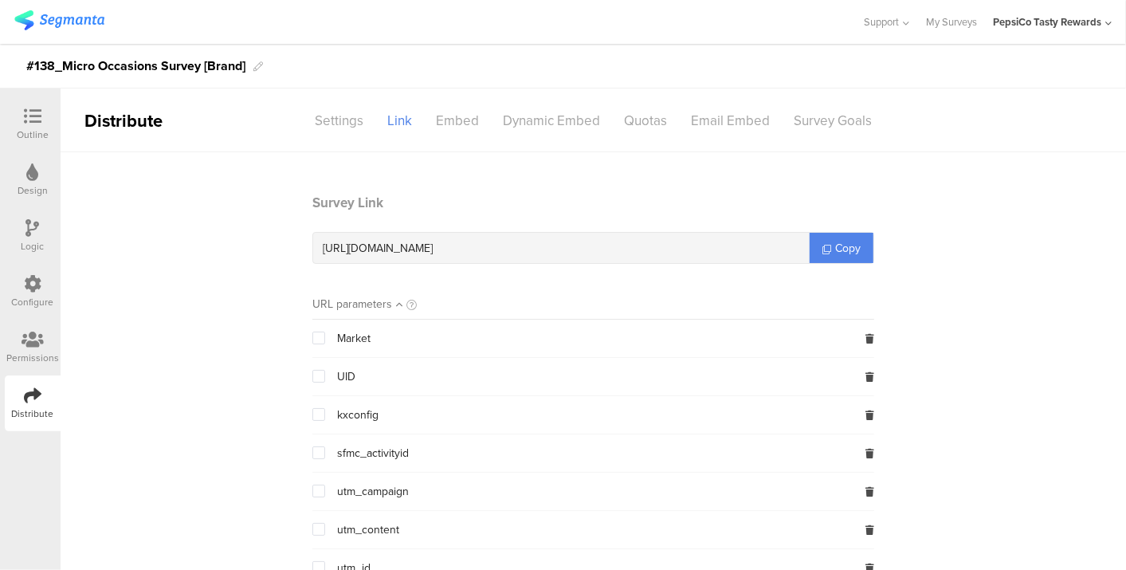
click at [312, 374] on span at bounding box center [318, 376] width 13 height 13
click at [325, 370] on input "checkbox" at bounding box center [325, 370] width 0 height 0
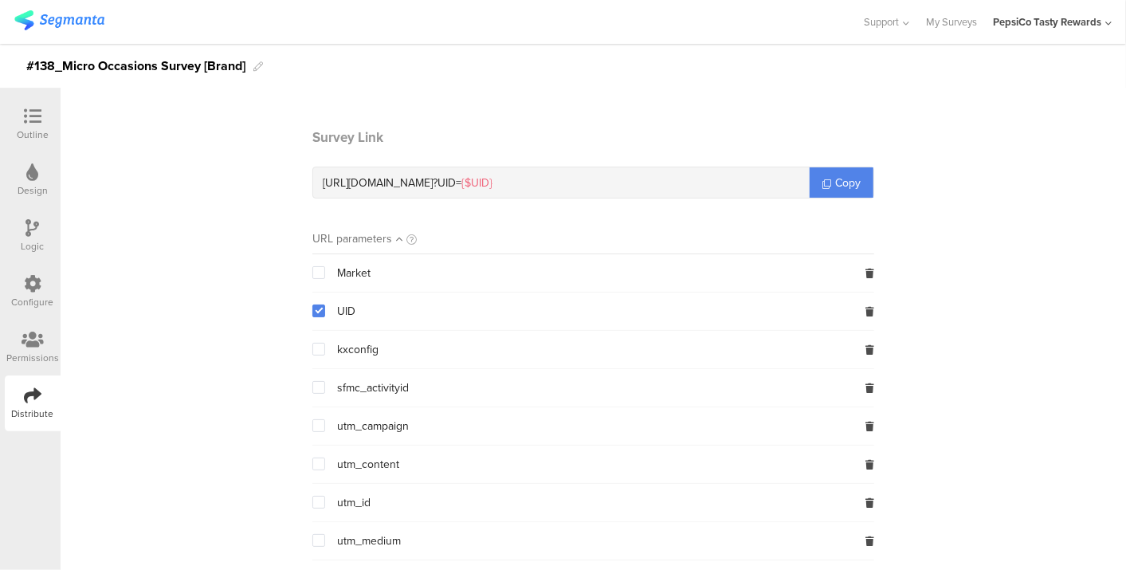
scroll to position [56, 0]
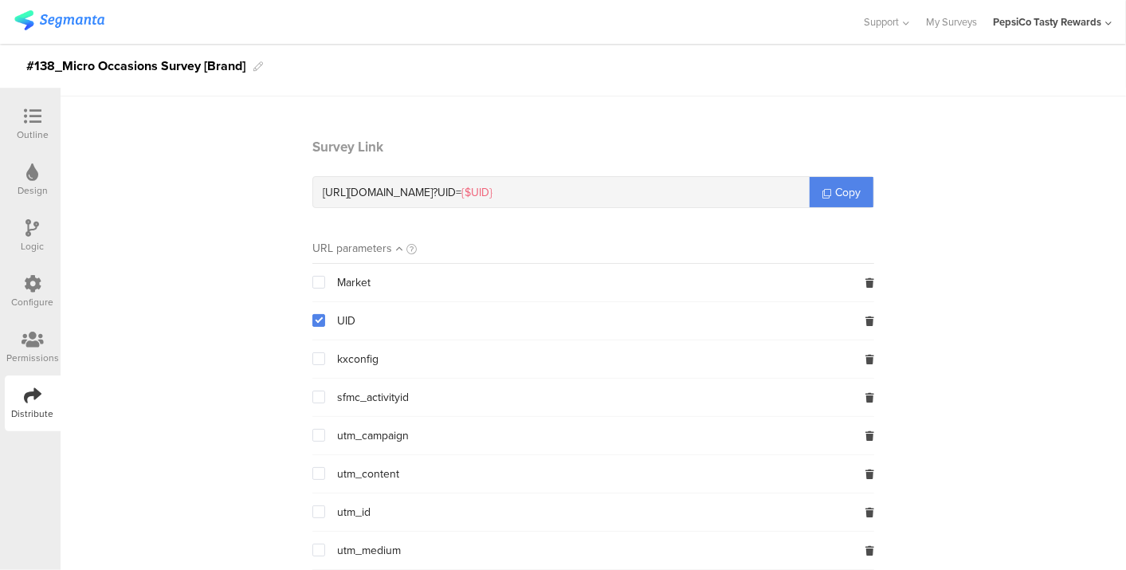
click at [312, 287] on span at bounding box center [318, 282] width 13 height 13
click at [325, 276] on input "checkbox" at bounding box center [325, 276] width 0 height 0
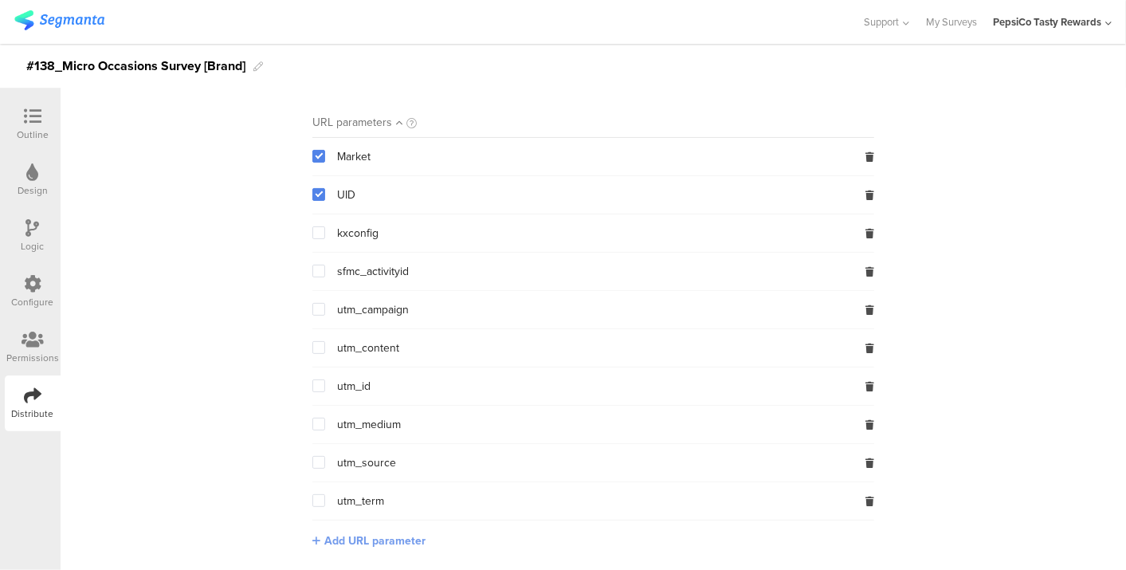
click at [343, 540] on span "Add URL parameter" at bounding box center [374, 540] width 101 height 17
click at [343, 540] on input "text" at bounding box center [417, 539] width 210 height 25
type input "profile_ID"
click at [535, 539] on button "Save" at bounding box center [547, 539] width 25 height 17
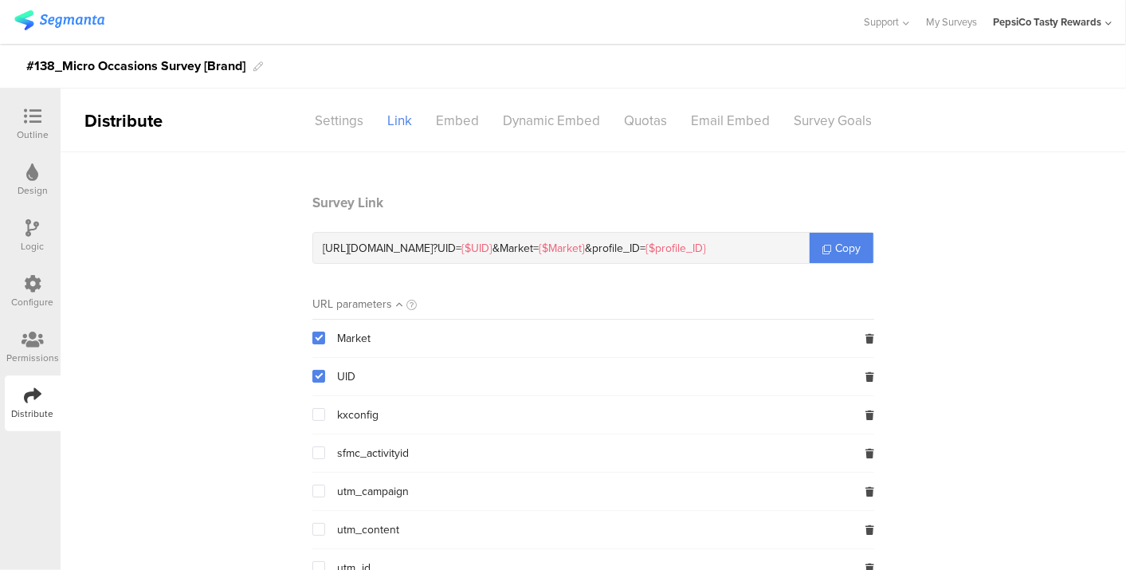
click at [312, 336] on span at bounding box center [318, 337] width 13 height 13
click at [325, 331] on input "checkbox" at bounding box center [325, 331] width 0 height 0
click at [313, 341] on span at bounding box center [318, 337] width 13 height 13
click at [325, 331] on input "checkbox" at bounding box center [325, 331] width 0 height 0
click at [835, 241] on span "Copy" at bounding box center [847, 248] width 25 height 17
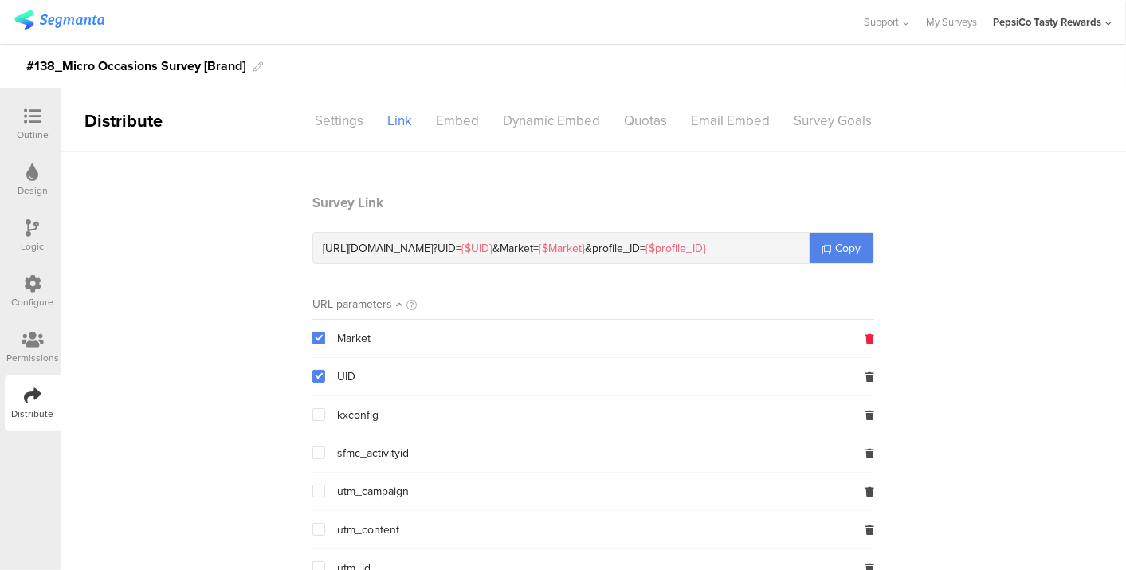
click at [865, 339] on icon at bounding box center [869, 339] width 9 height 10
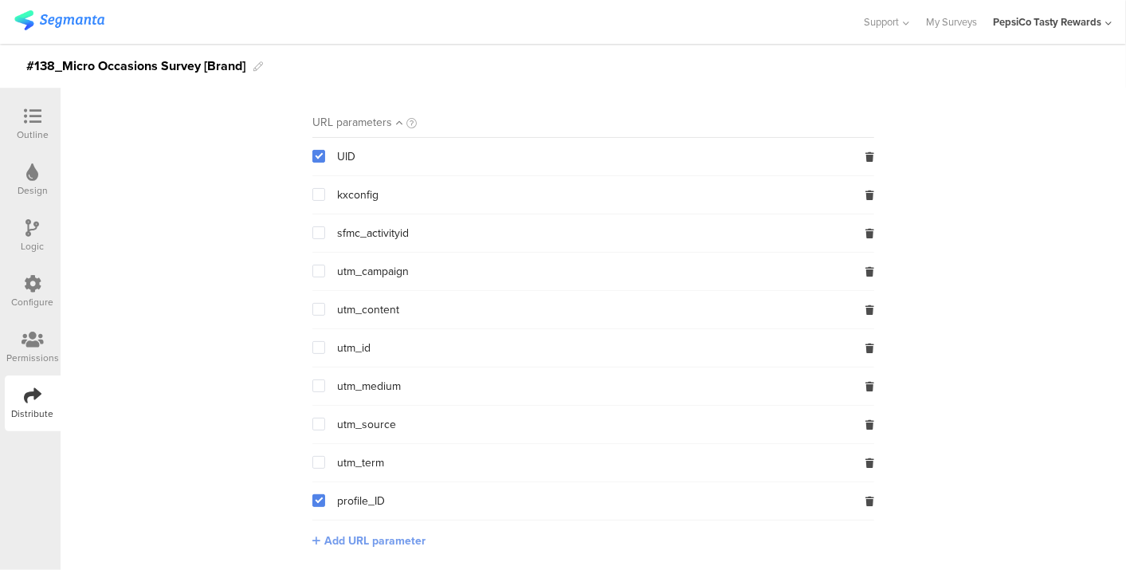
click at [369, 539] on span "Add URL parameter" at bounding box center [374, 540] width 101 height 17
click at [369, 539] on input "text" at bounding box center [417, 539] width 210 height 25
type input "market"
click at [542, 536] on button "Save" at bounding box center [547, 539] width 25 height 17
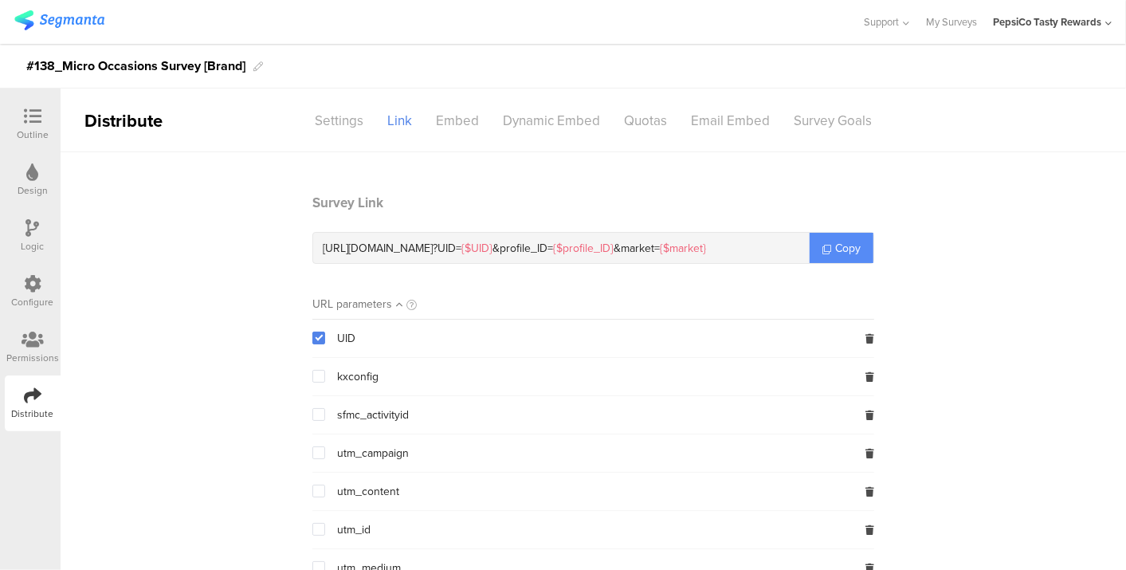
click at [826, 257] on link "Copy" at bounding box center [841, 248] width 64 height 30
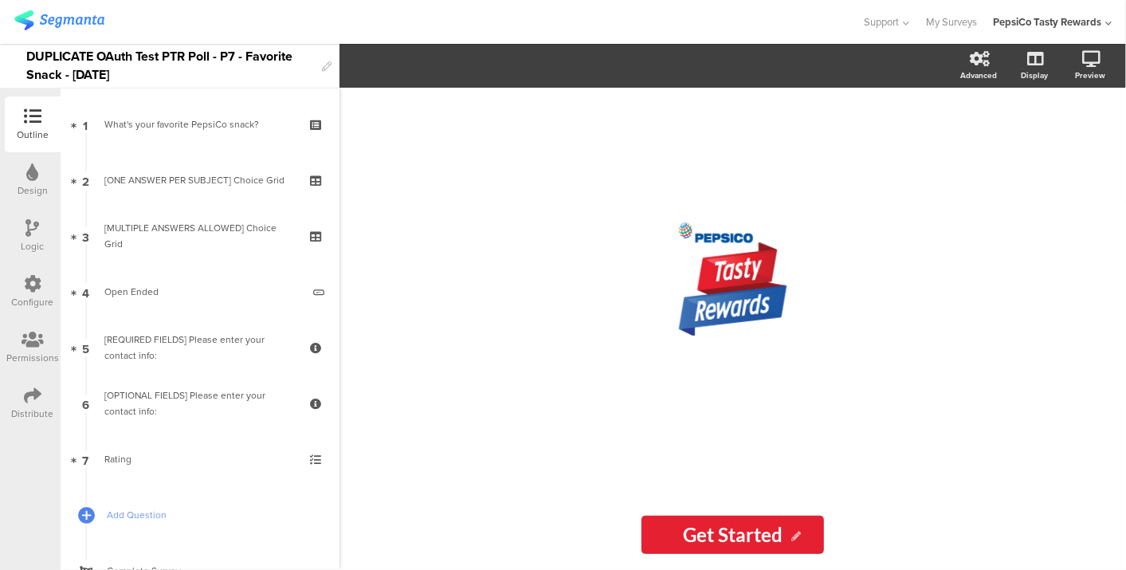
click at [18, 261] on div "Logic" at bounding box center [33, 236] width 56 height 56
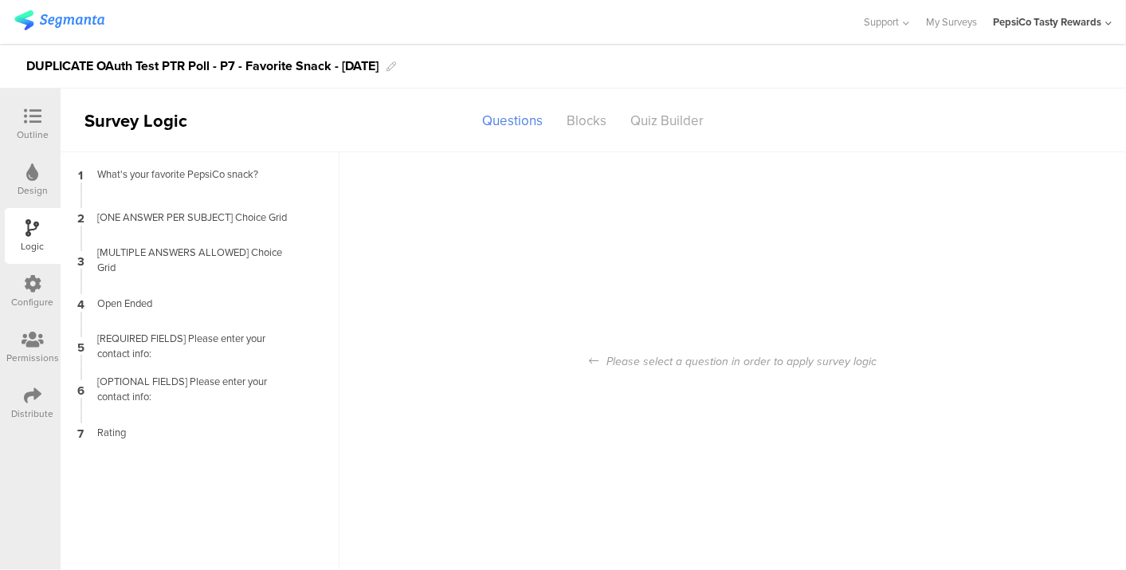
click at [32, 300] on div "Configure" at bounding box center [33, 302] width 42 height 14
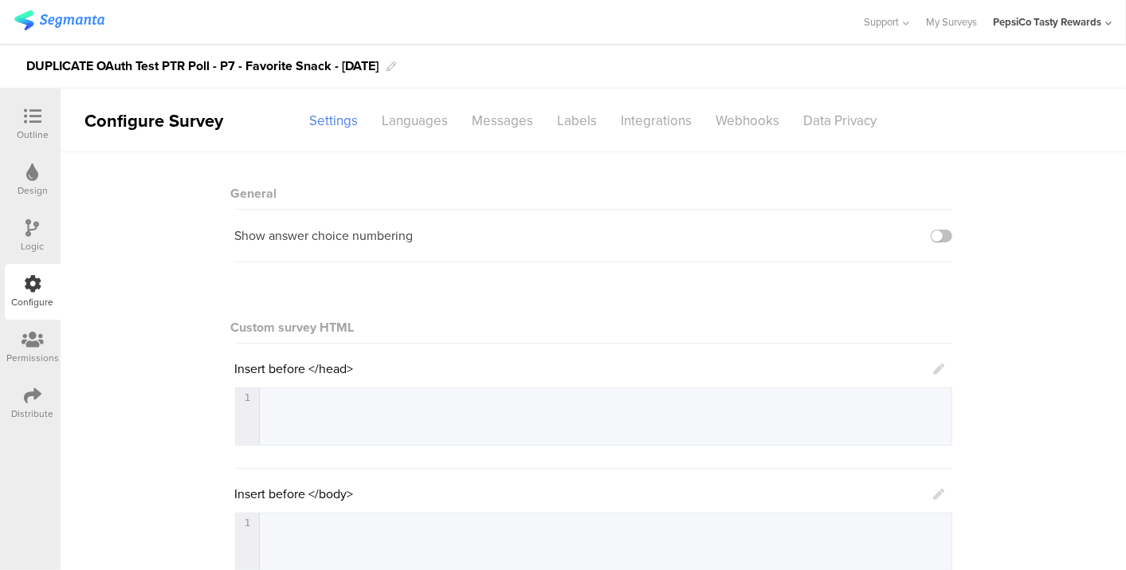
click at [25, 406] on div "Distribute" at bounding box center [33, 413] width 42 height 14
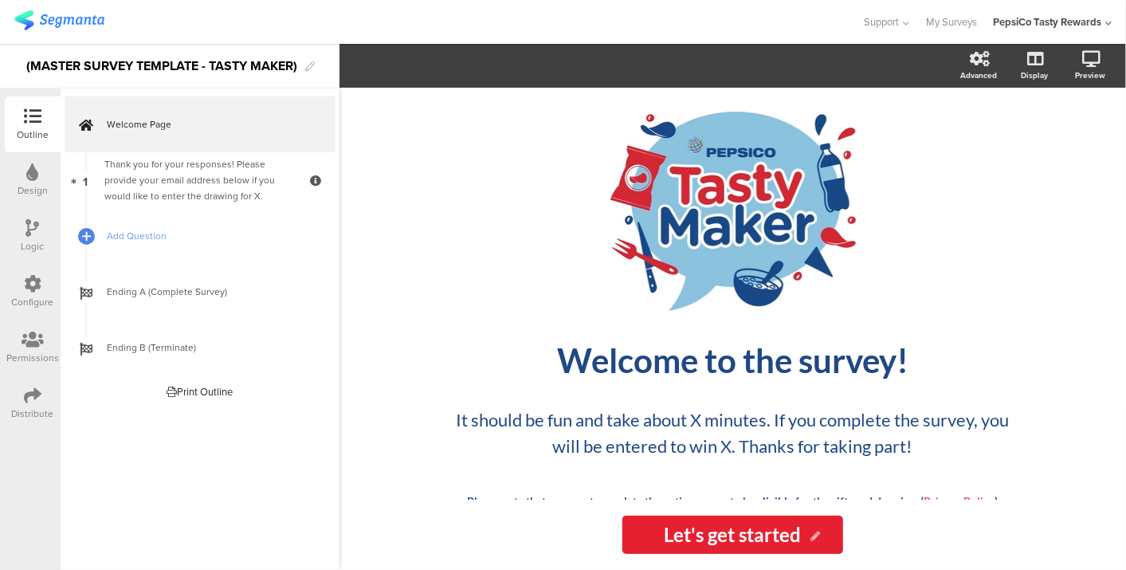
click at [37, 395] on icon at bounding box center [33, 395] width 18 height 18
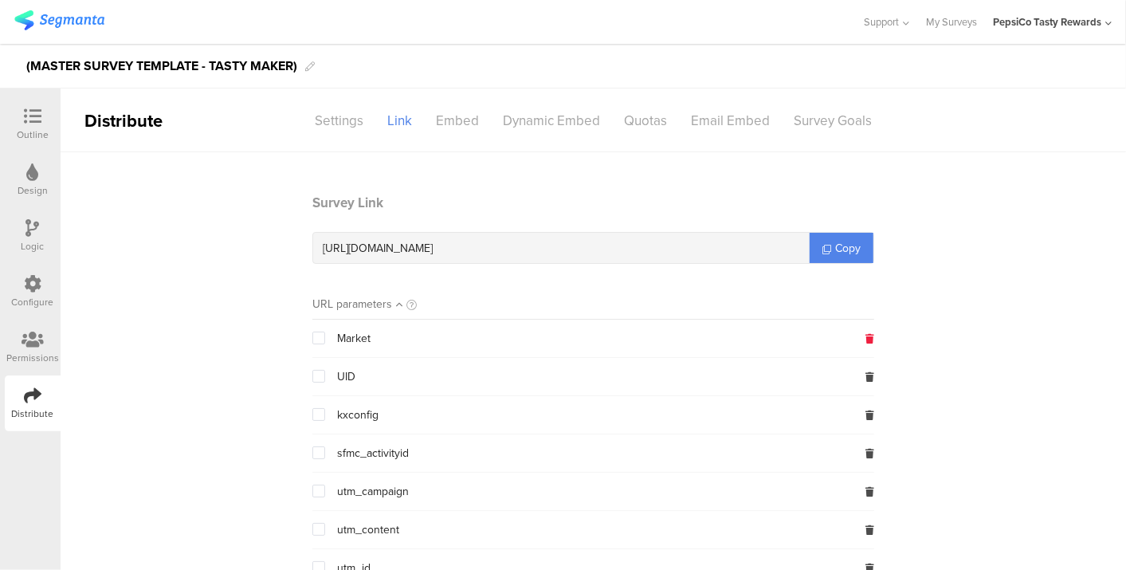
click at [865, 335] on icon at bounding box center [869, 339] width 9 height 10
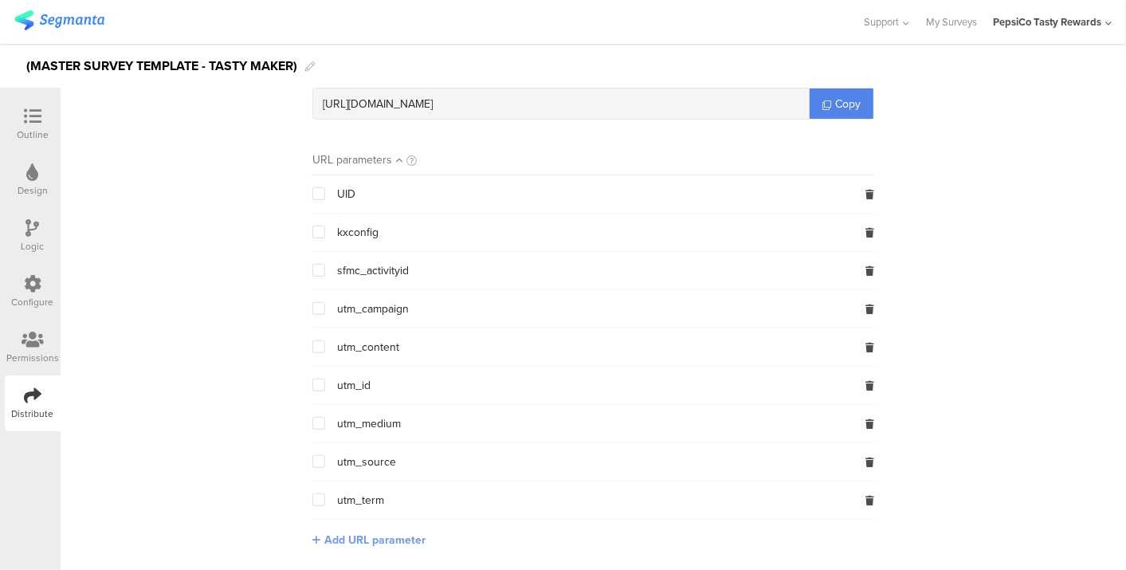
click at [395, 543] on span "Add URL parameter" at bounding box center [374, 539] width 101 height 17
click at [373, 533] on input "text" at bounding box center [417, 538] width 210 height 25
type input "market"
click at [546, 533] on button "Save" at bounding box center [547, 538] width 25 height 17
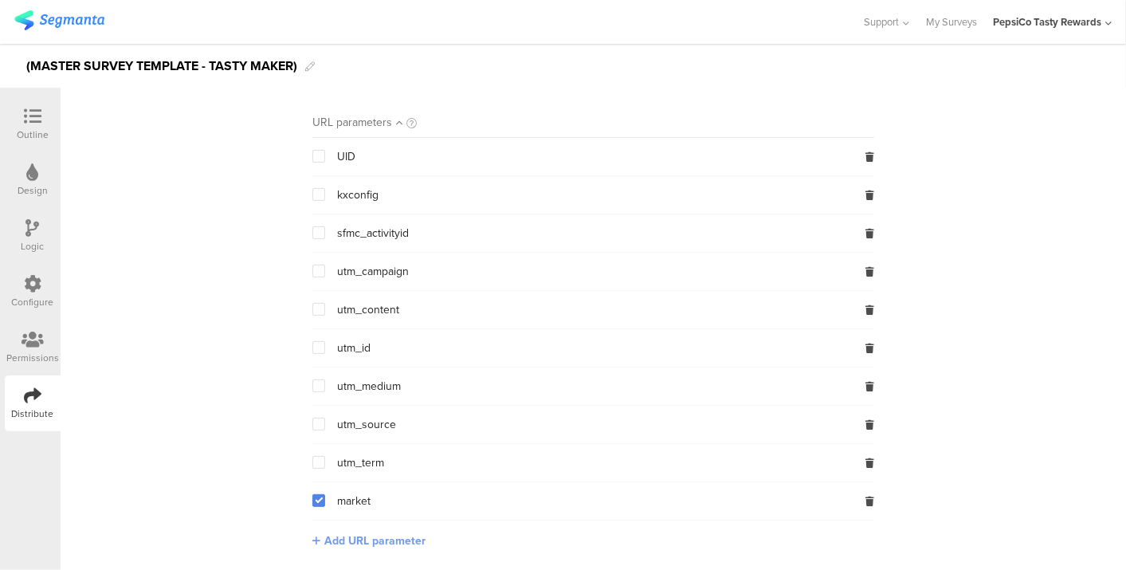
click at [368, 539] on span "Add URL parameter" at bounding box center [374, 540] width 101 height 17
click at [364, 534] on input "text" at bounding box center [417, 539] width 210 height 25
type input "Profile_id"
click at [547, 534] on button "Save" at bounding box center [547, 539] width 25 height 17
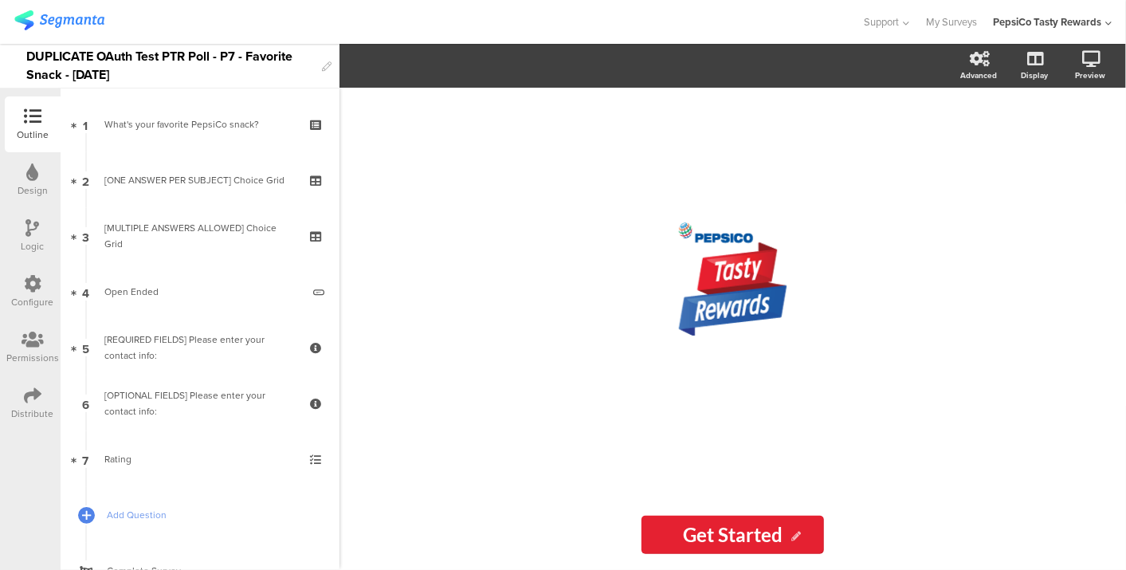
click at [33, 403] on icon at bounding box center [33, 395] width 18 height 18
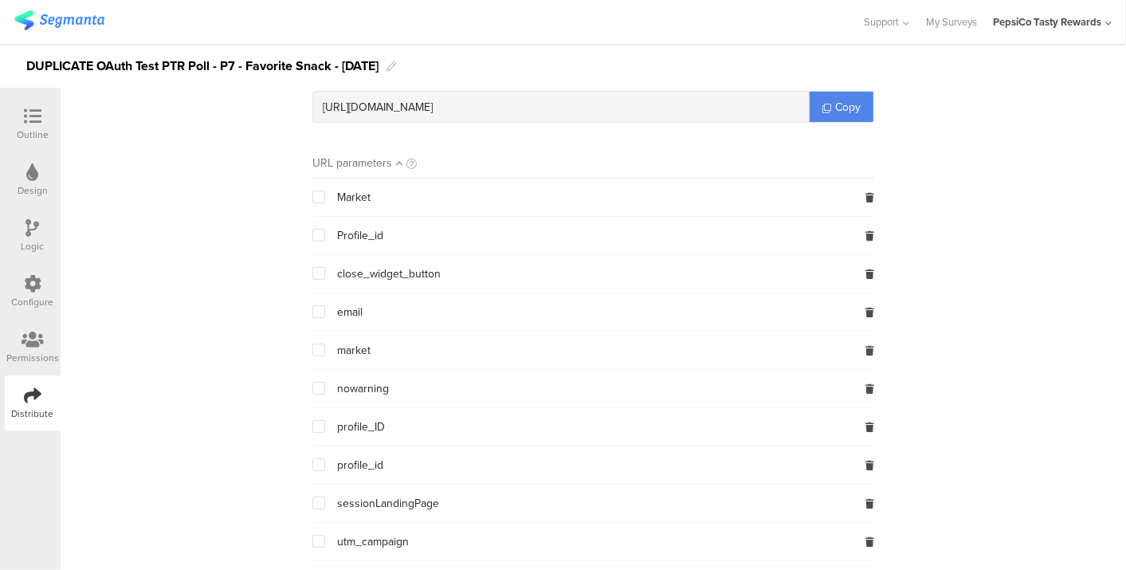
scroll to position [139, 0]
click at [58, 22] on img at bounding box center [59, 20] width 90 height 20
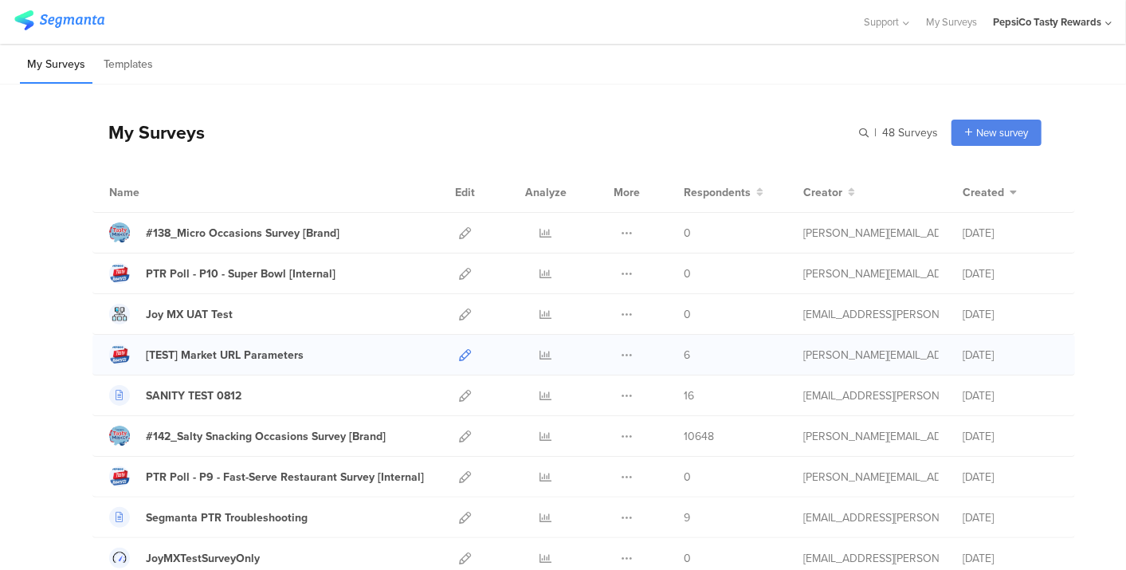
click at [459, 349] on icon at bounding box center [465, 355] width 12 height 12
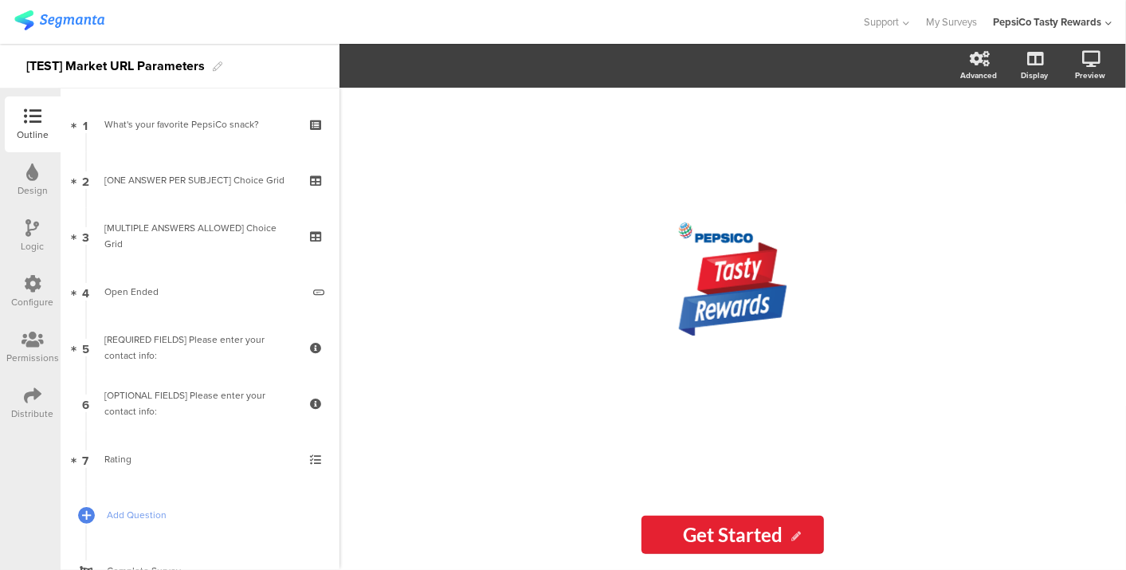
click at [31, 394] on icon at bounding box center [33, 395] width 18 height 18
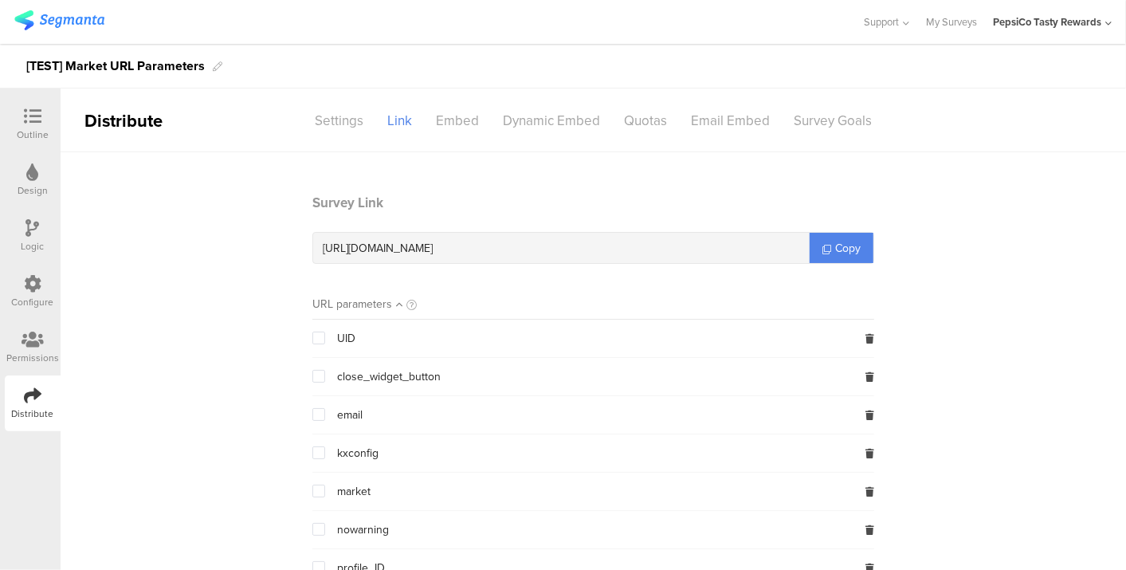
click at [68, 16] on img at bounding box center [59, 20] width 90 height 20
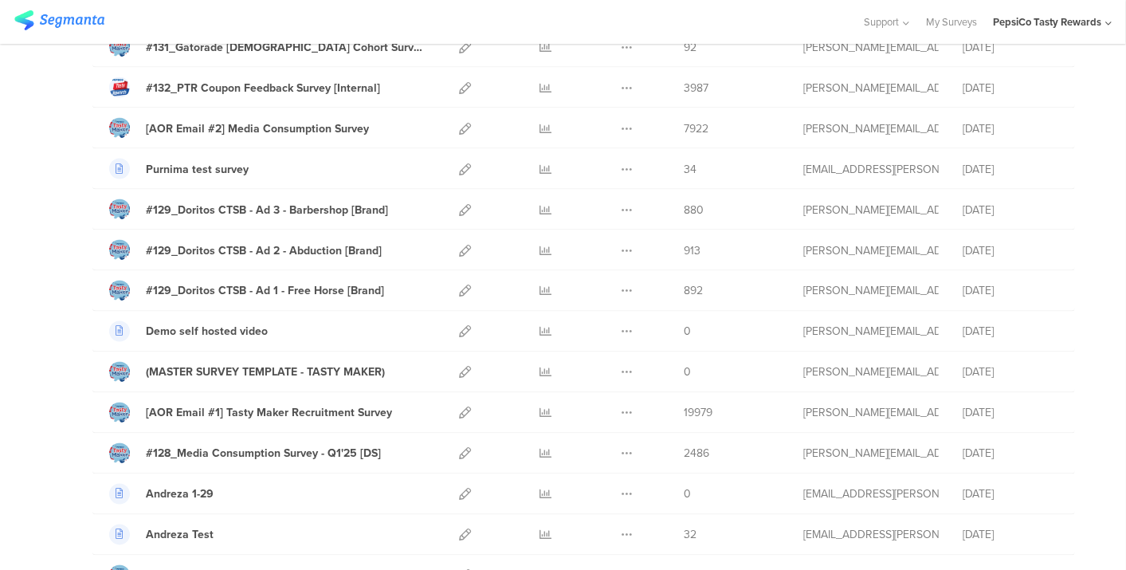
scroll to position [1449, 0]
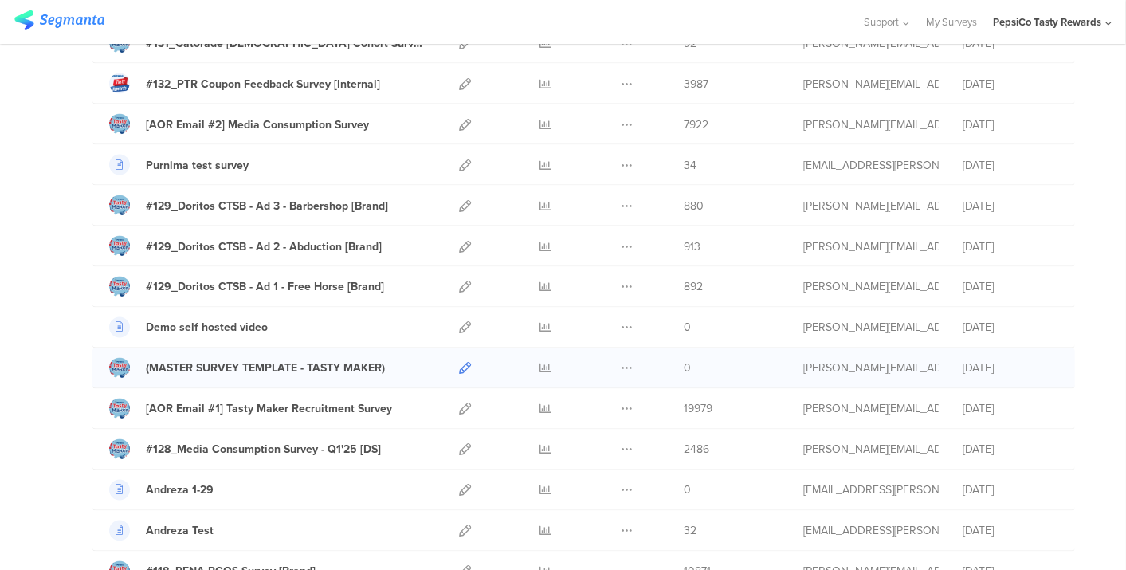
click at [459, 362] on icon at bounding box center [465, 368] width 12 height 12
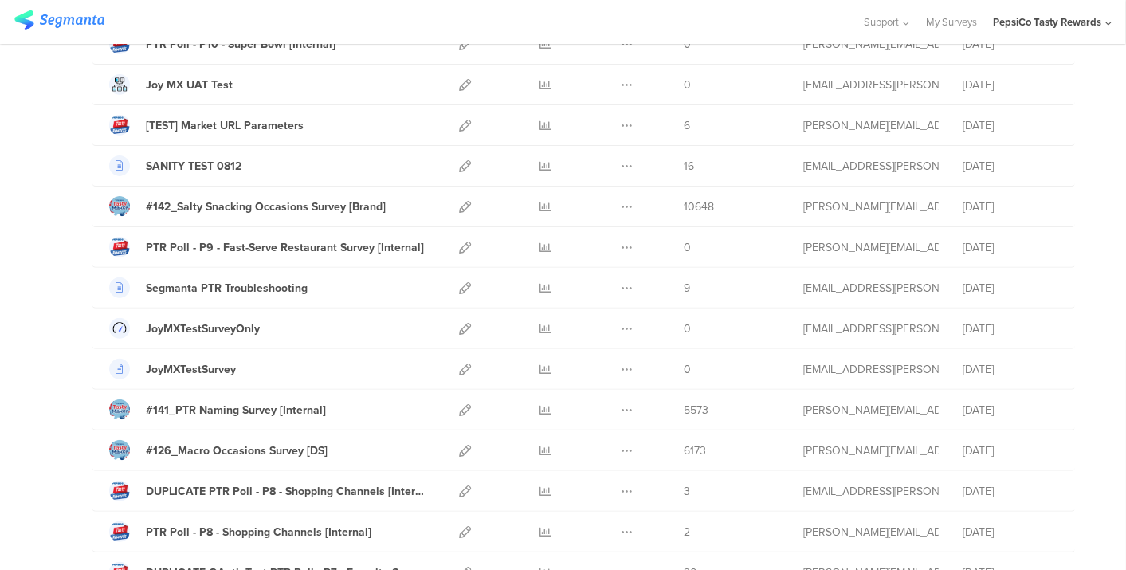
scroll to position [0, 0]
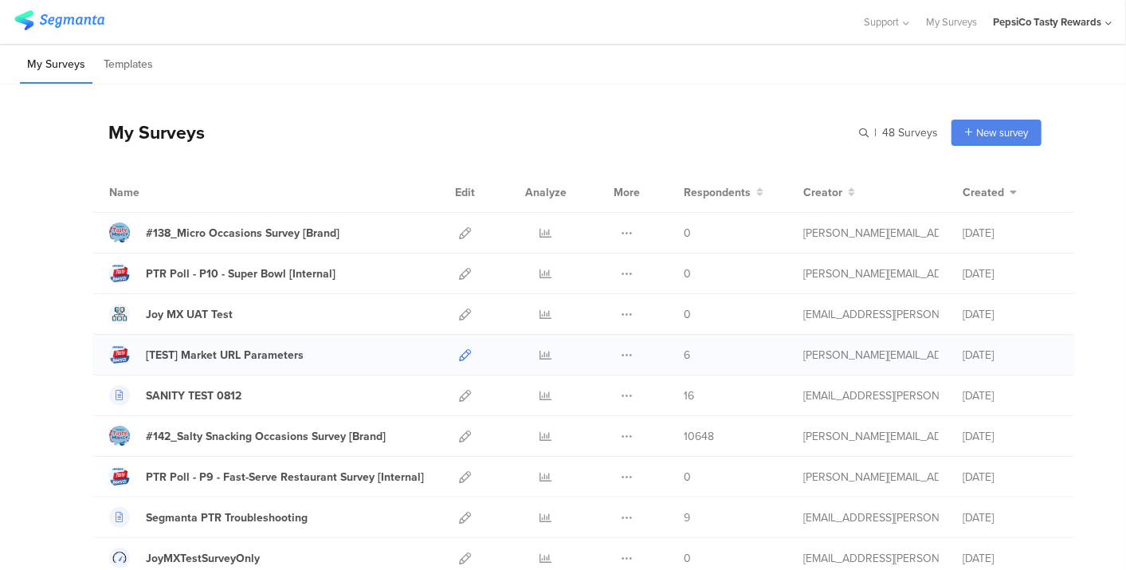
click at [459, 349] on icon at bounding box center [465, 355] width 12 height 12
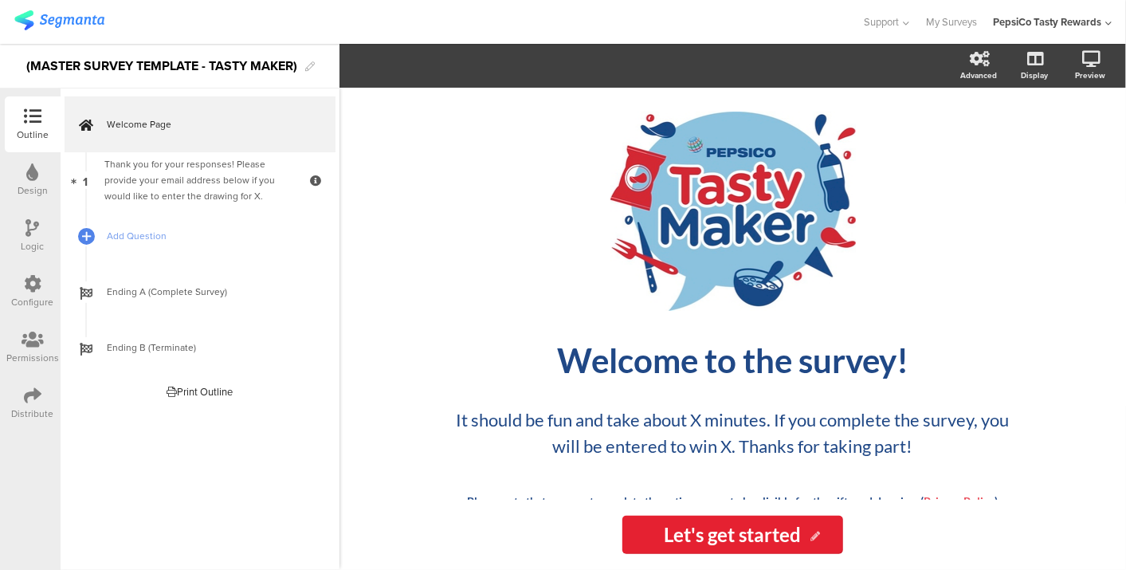
click at [9, 402] on div "Distribute" at bounding box center [33, 403] width 56 height 56
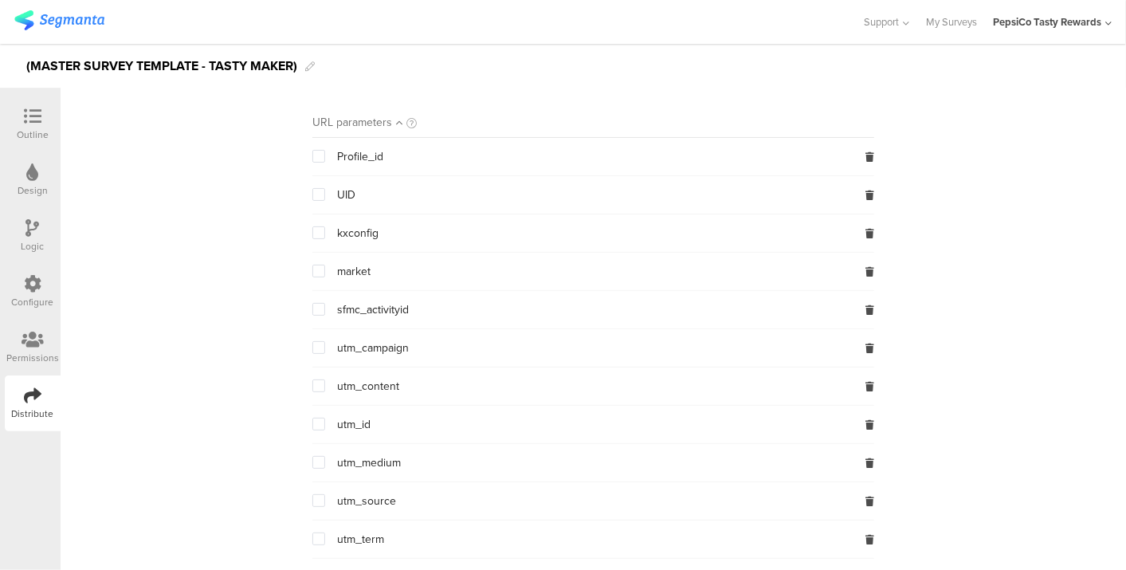
scroll to position [183, 0]
click at [865, 152] on icon at bounding box center [869, 156] width 9 height 10
click at [370, 543] on span "Add URL parameter" at bounding box center [374, 539] width 101 height 17
click at [370, 543] on input "text" at bounding box center [417, 538] width 210 height 25
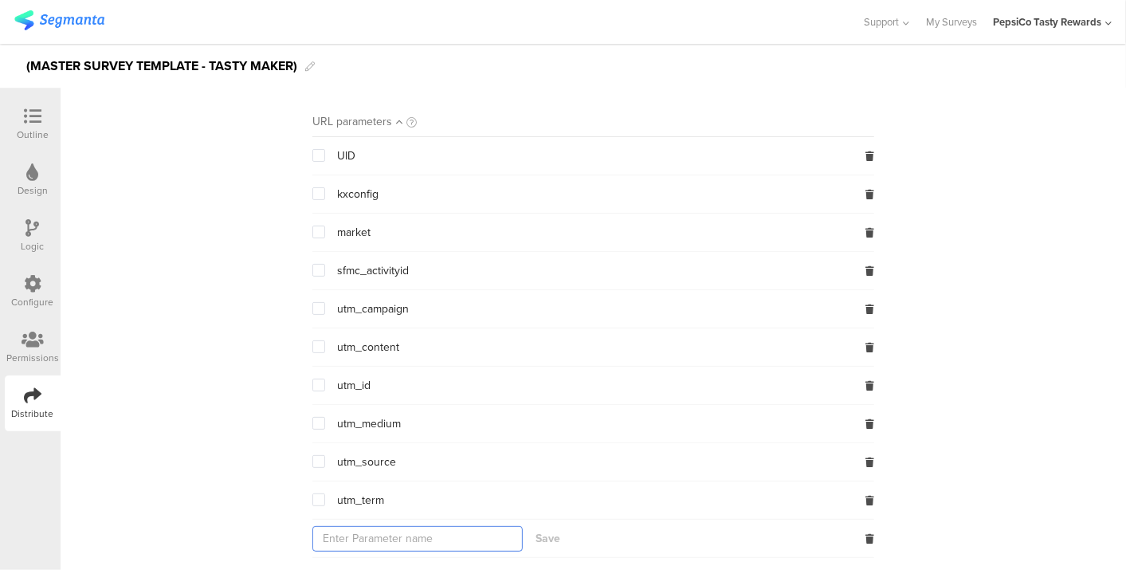
click at [370, 543] on input "text" at bounding box center [417, 538] width 210 height 25
type input "profile_ID"
click at [535, 533] on button "Save" at bounding box center [547, 538] width 25 height 17
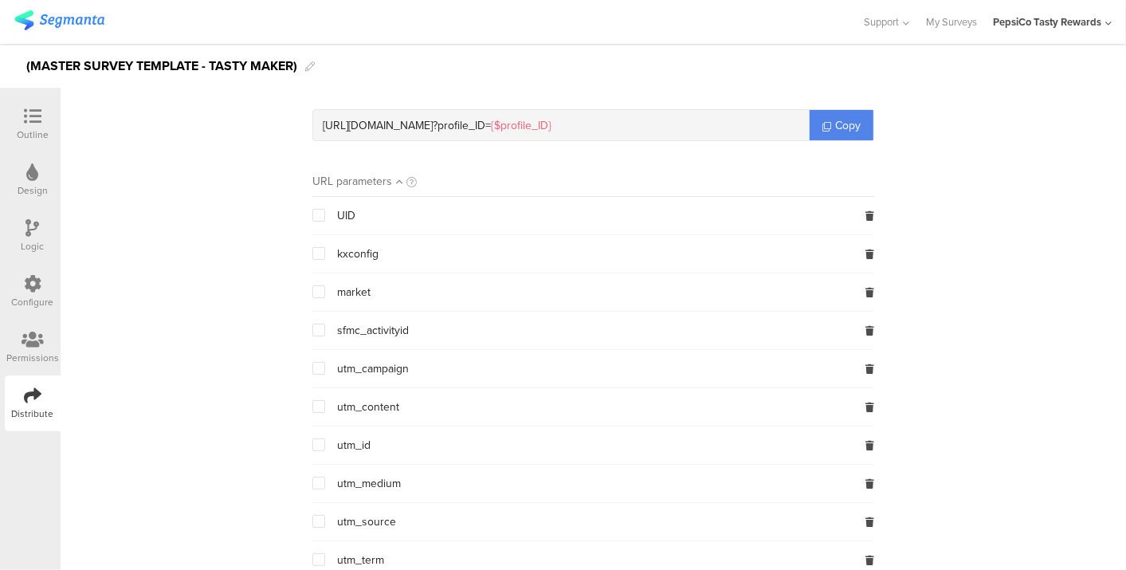
scroll to position [100, 0]
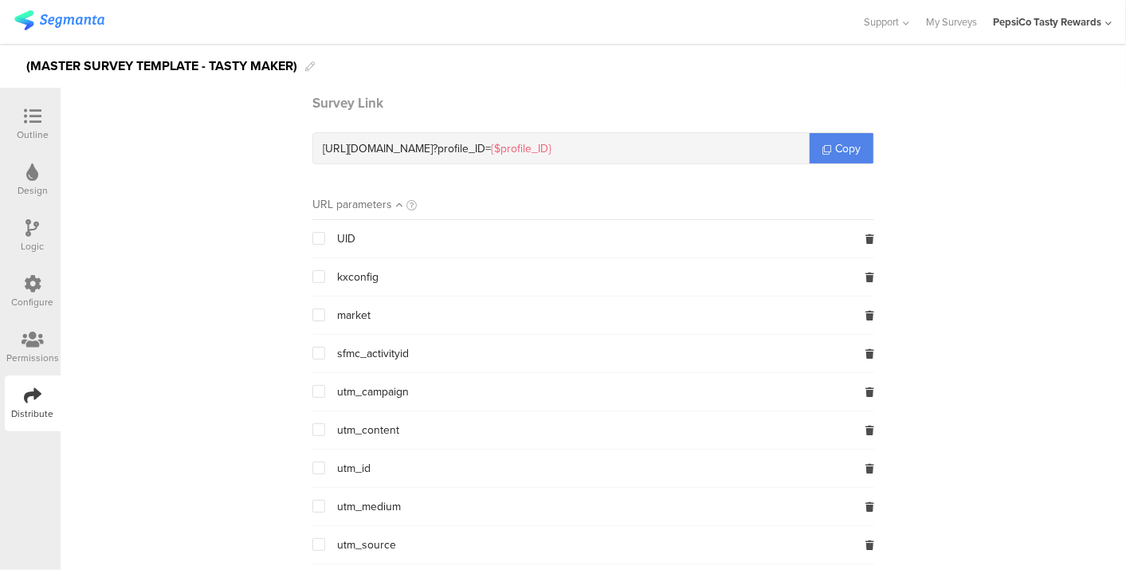
click at [319, 237] on div "UID" at bounding box center [333, 238] width 43 height 17
click at [316, 237] on span at bounding box center [318, 238] width 13 height 13
click at [325, 232] on input "checkbox" at bounding box center [325, 232] width 0 height 0
click at [315, 314] on span at bounding box center [318, 314] width 13 height 13
click at [325, 308] on input "checkbox" at bounding box center [325, 308] width 0 height 0
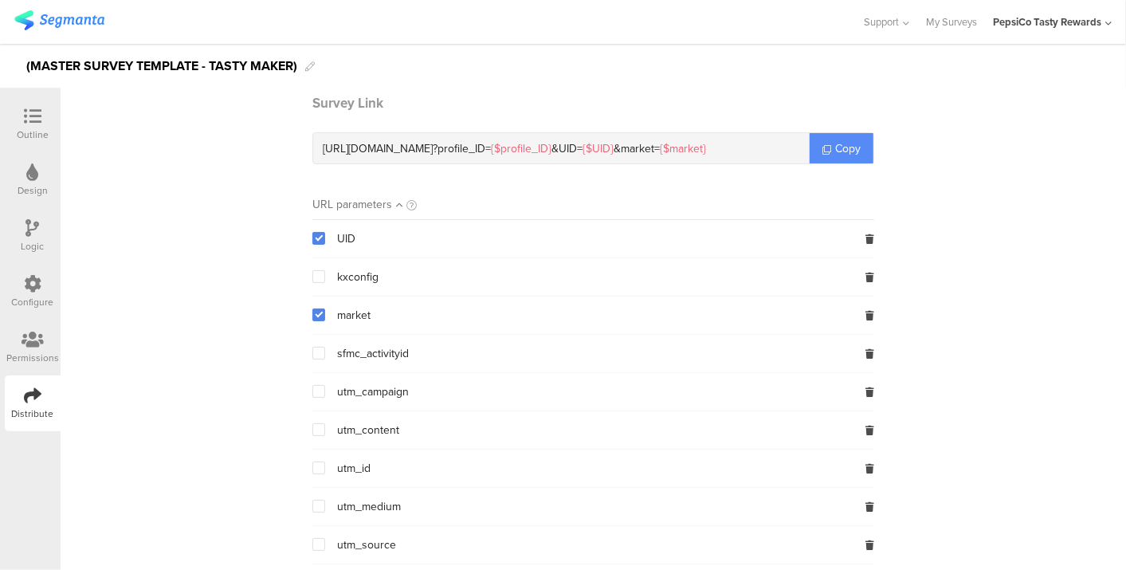
click at [835, 145] on span "Copy" at bounding box center [847, 148] width 25 height 17
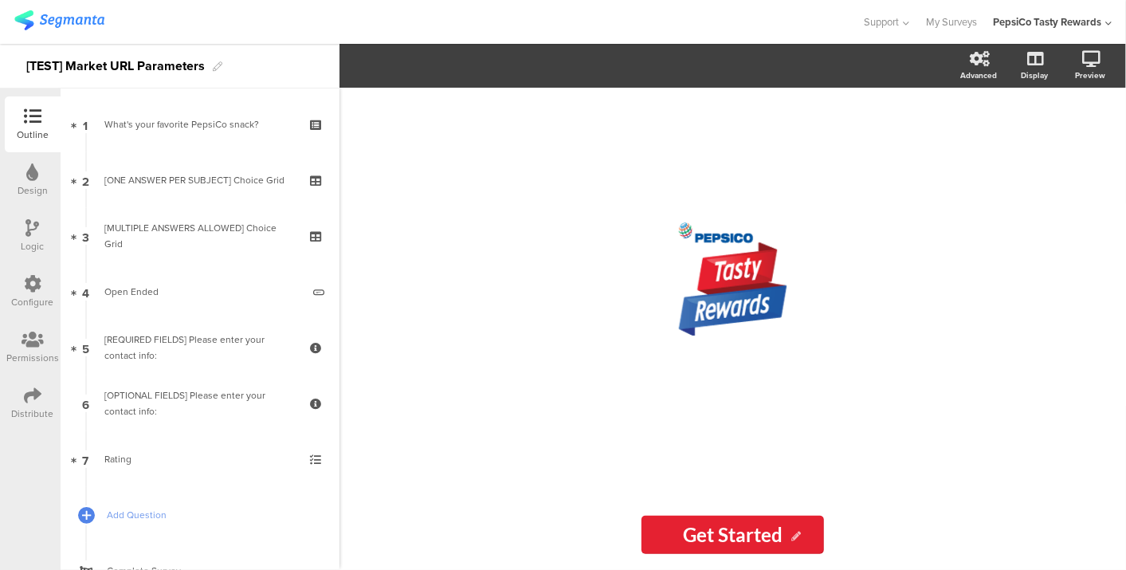
click at [34, 391] on icon at bounding box center [33, 395] width 18 height 18
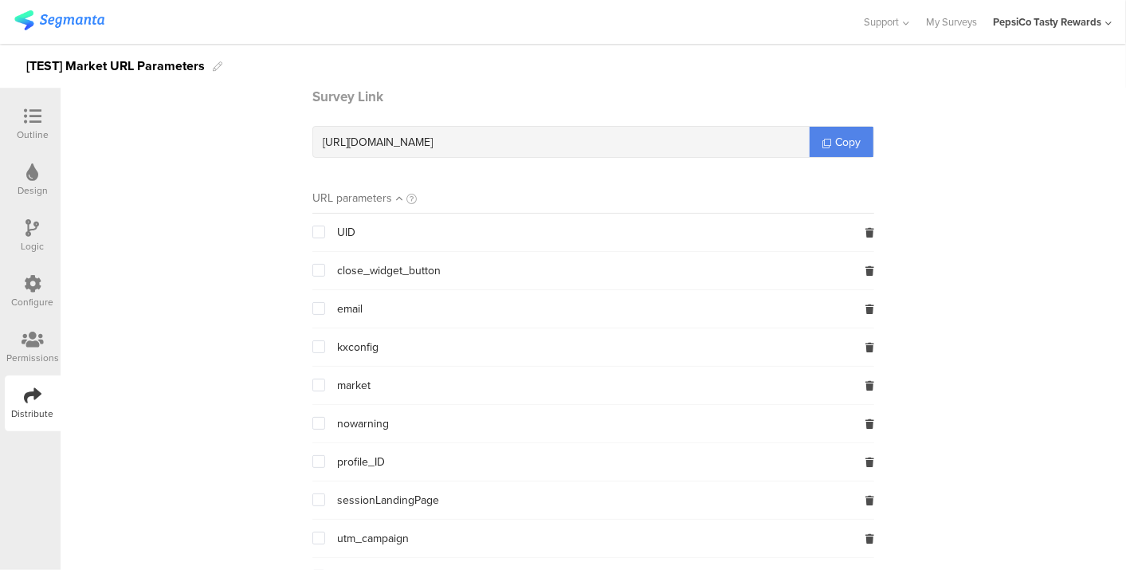
scroll to position [107, 0]
